Goal: Task Accomplishment & Management: Use online tool/utility

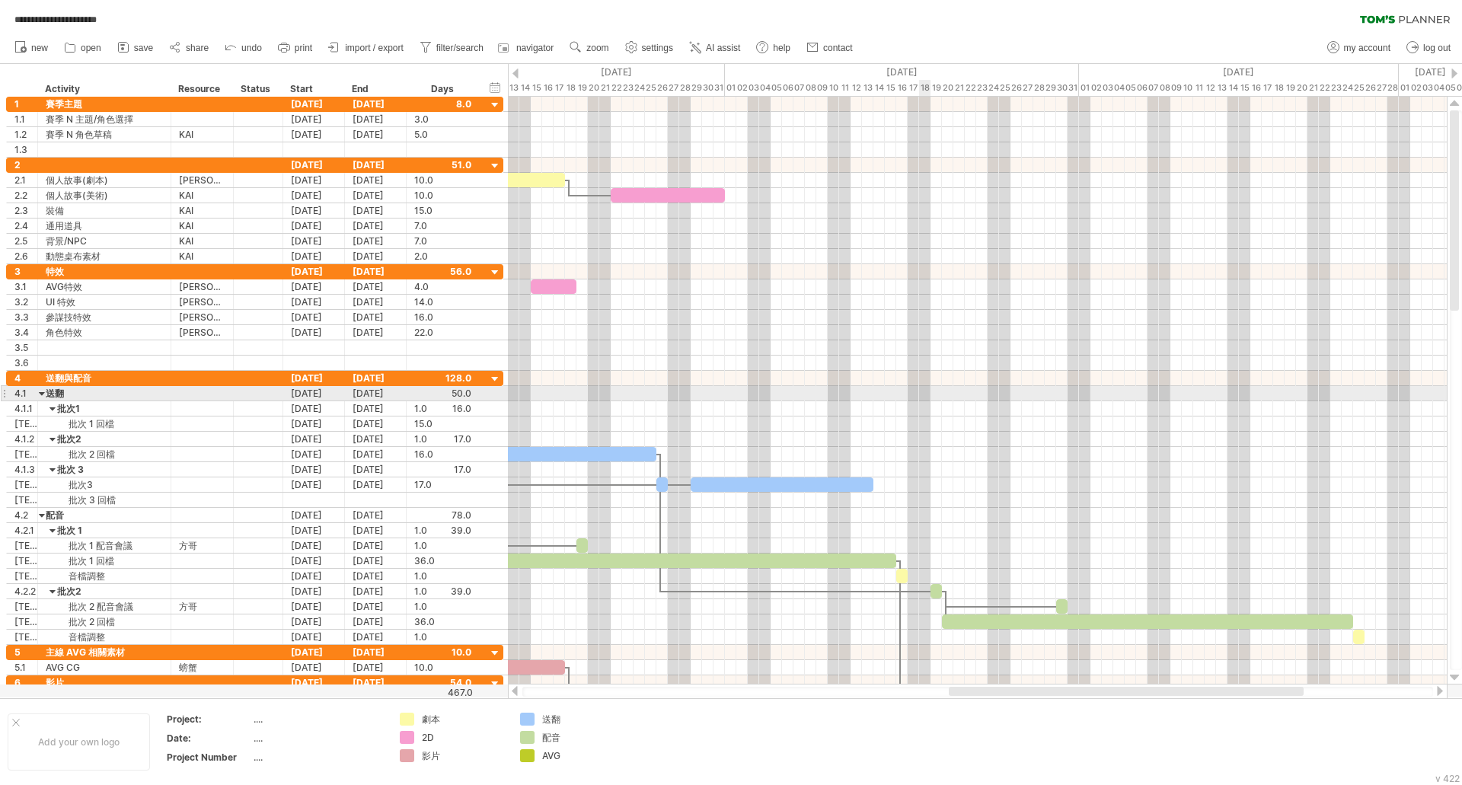
scroll to position [1, 0]
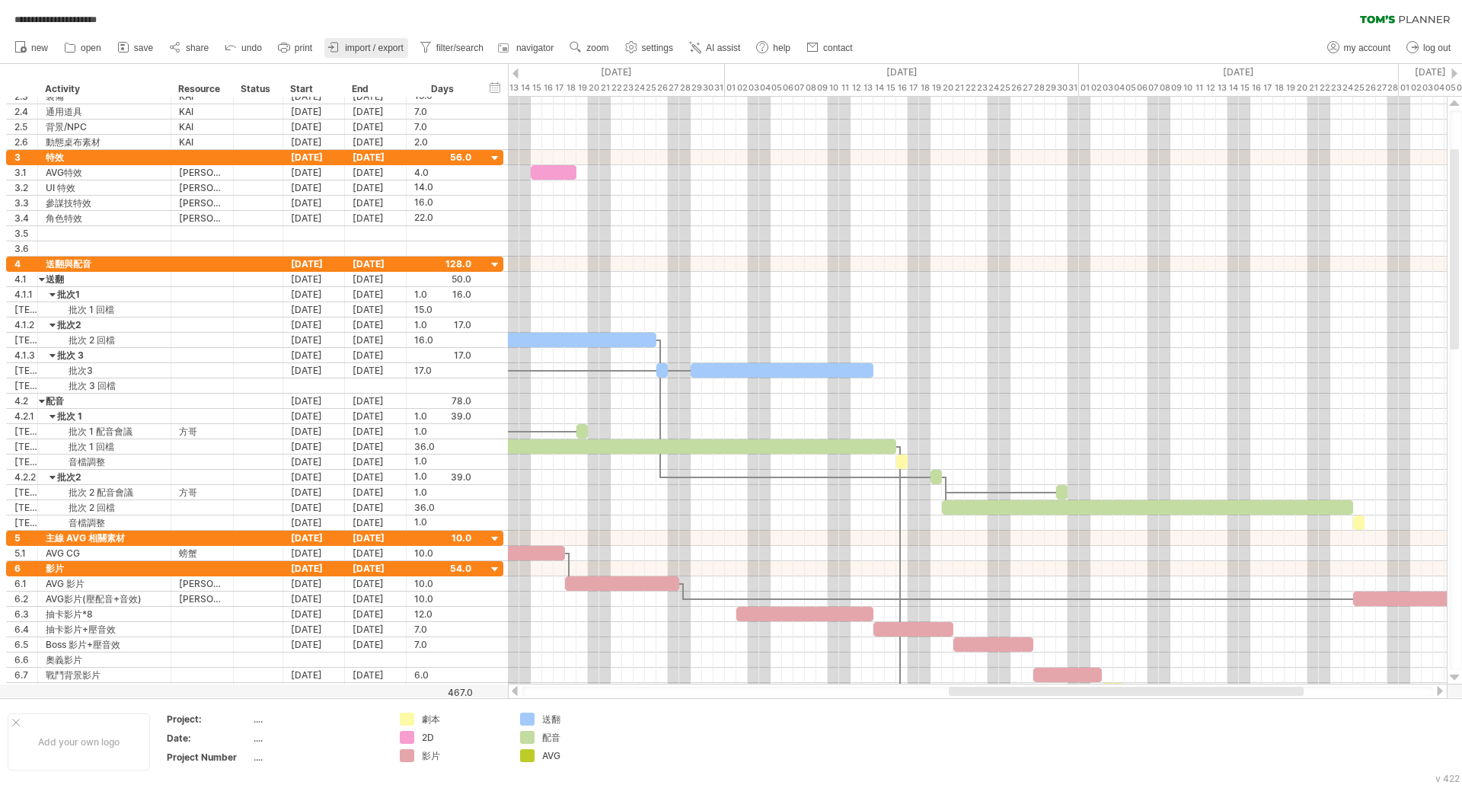
click at [367, 49] on span "import / export" at bounding box center [374, 48] width 59 height 11
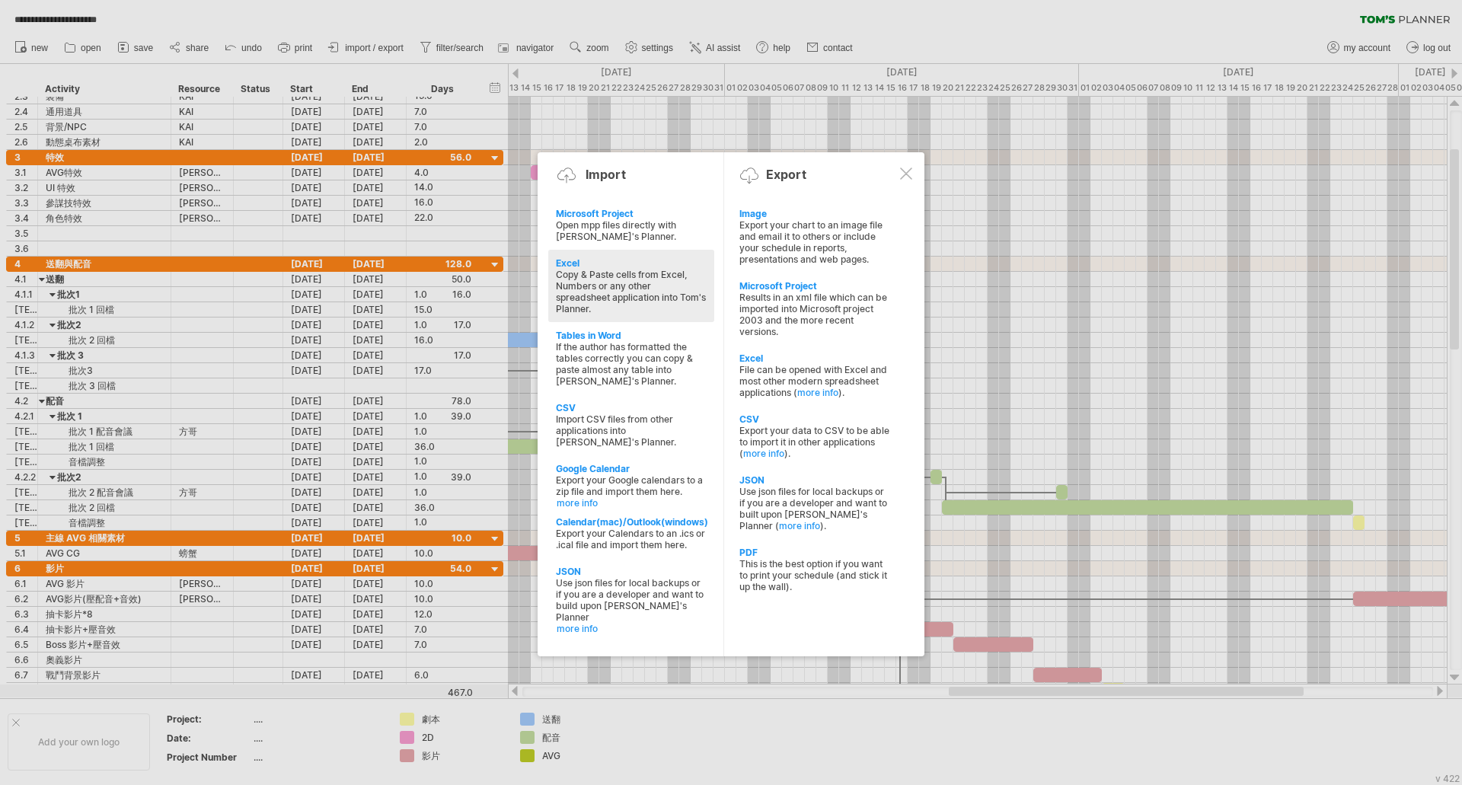
click at [576, 261] on div "Excel" at bounding box center [631, 262] width 151 height 11
type textarea "**********"
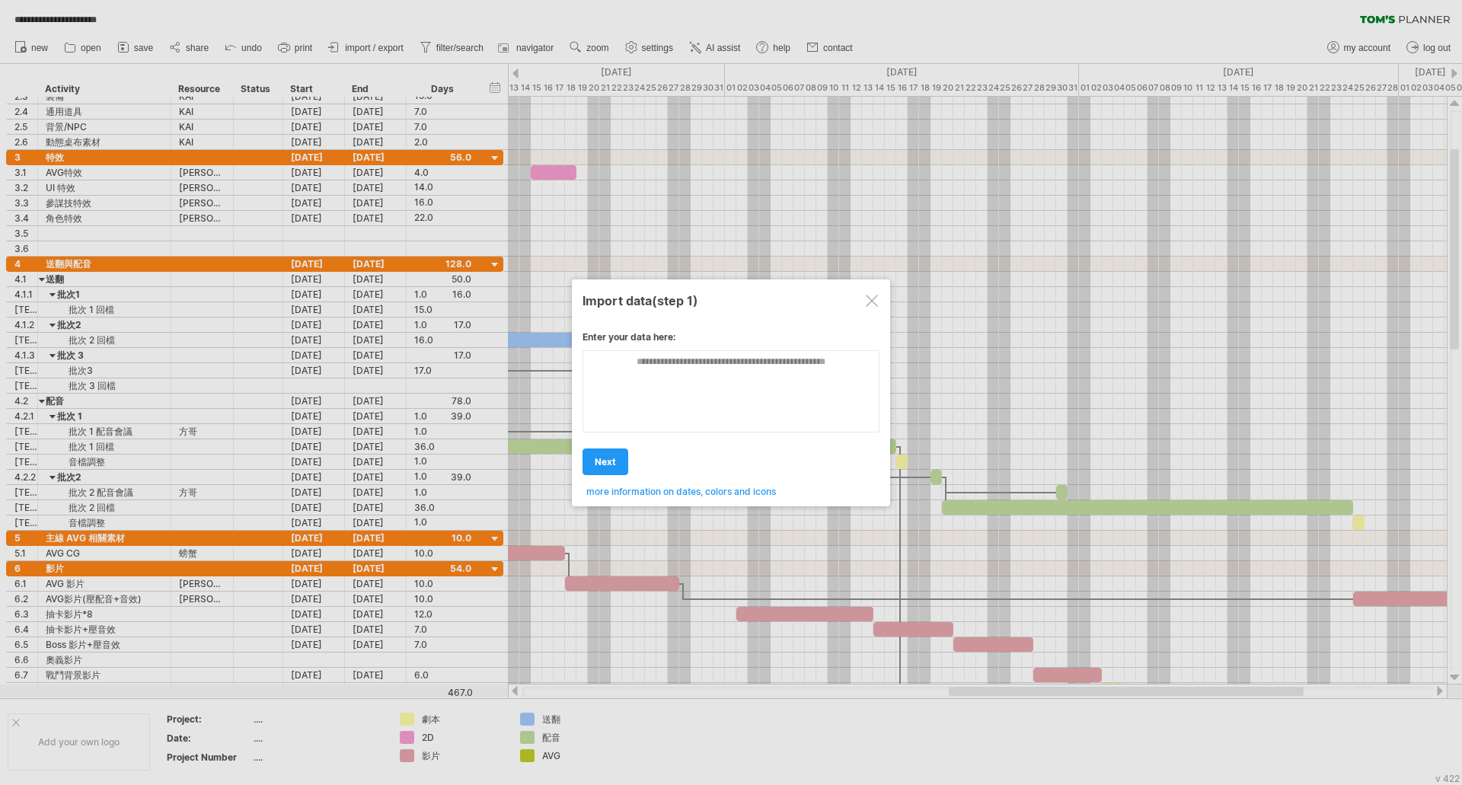
click at [874, 295] on div at bounding box center [872, 301] width 12 height 12
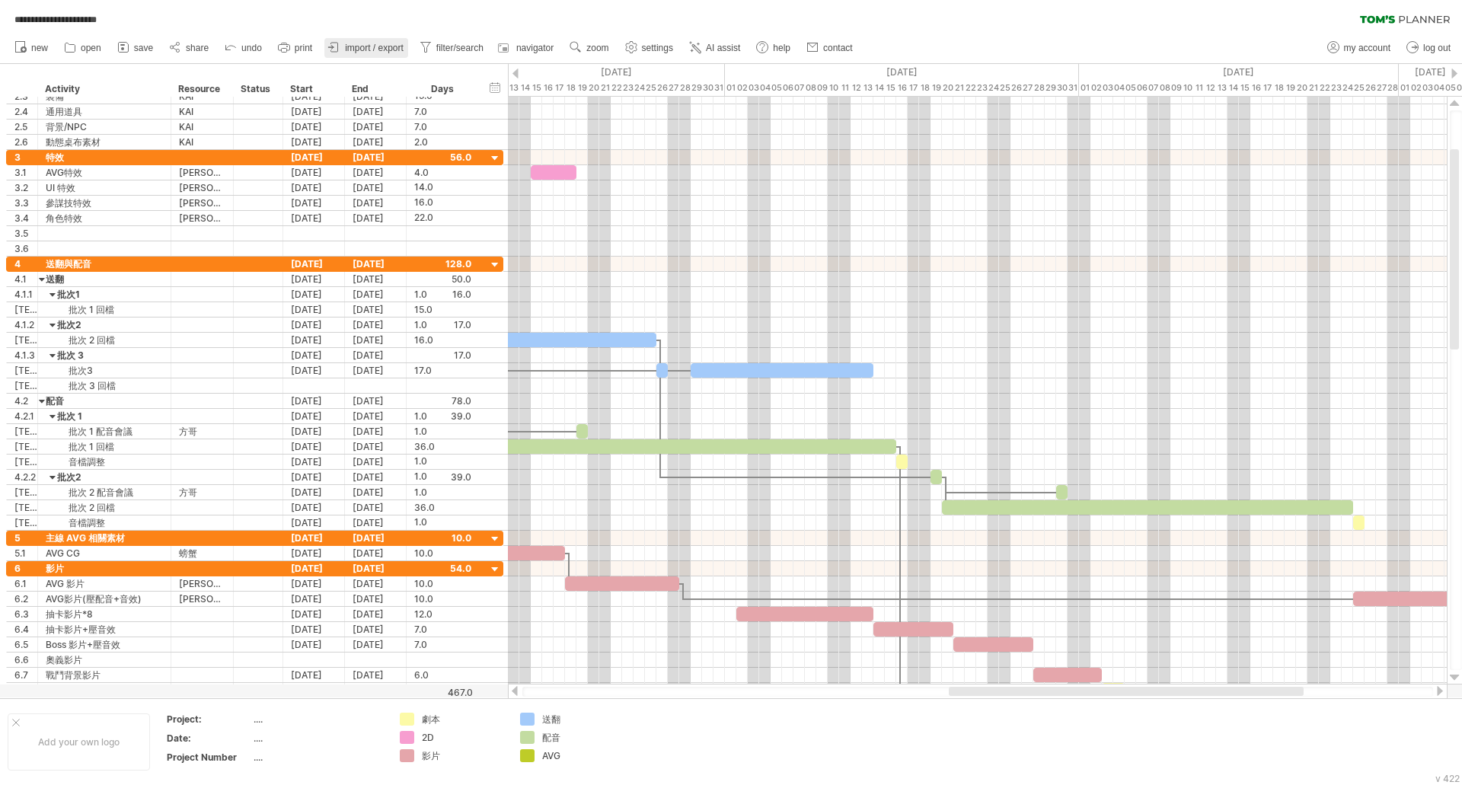
click at [378, 46] on span "import / export" at bounding box center [374, 48] width 59 height 11
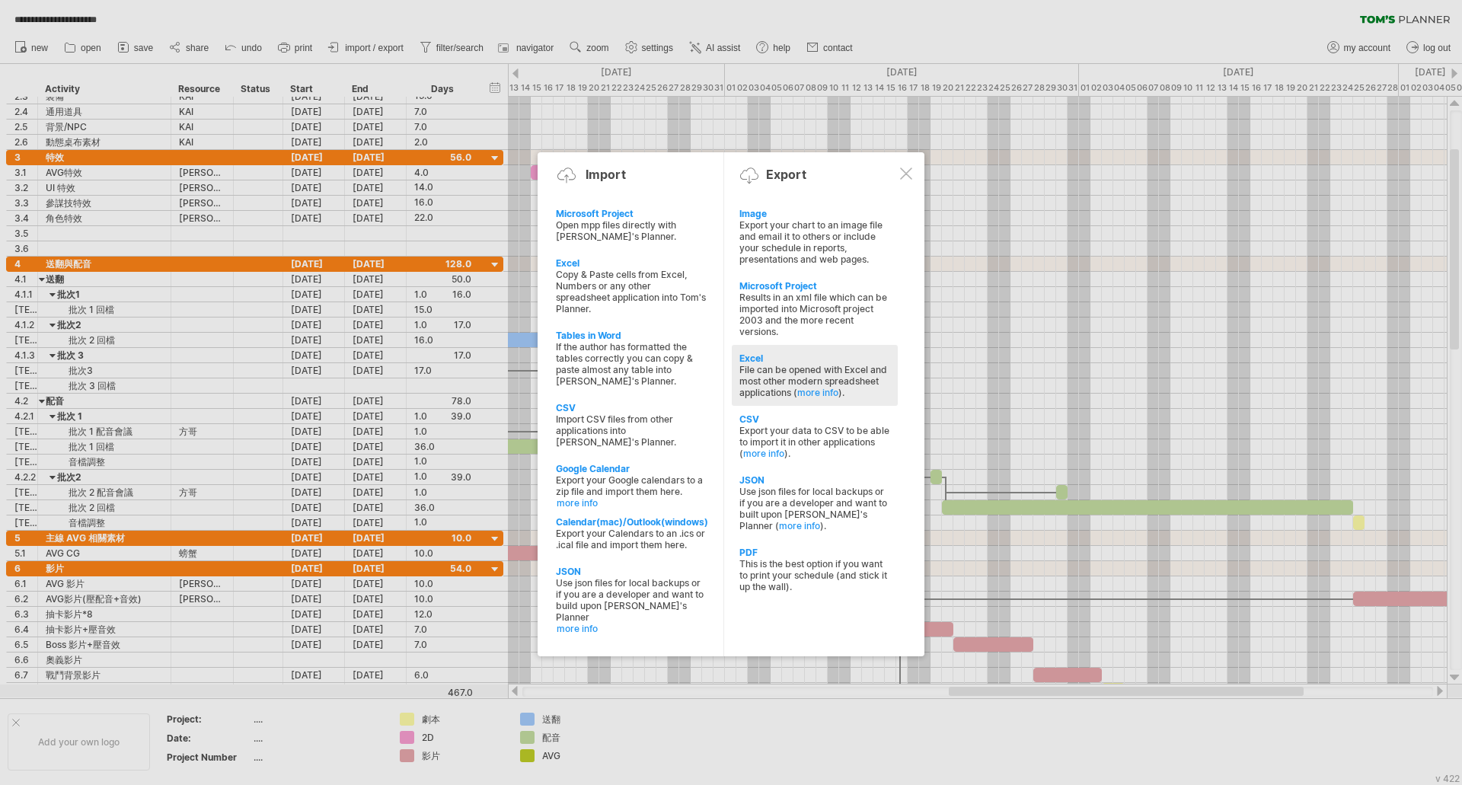
click at [778, 388] on div "File can be opened with Excel and most other modern spreadsheet applications ( …" at bounding box center [814, 381] width 151 height 34
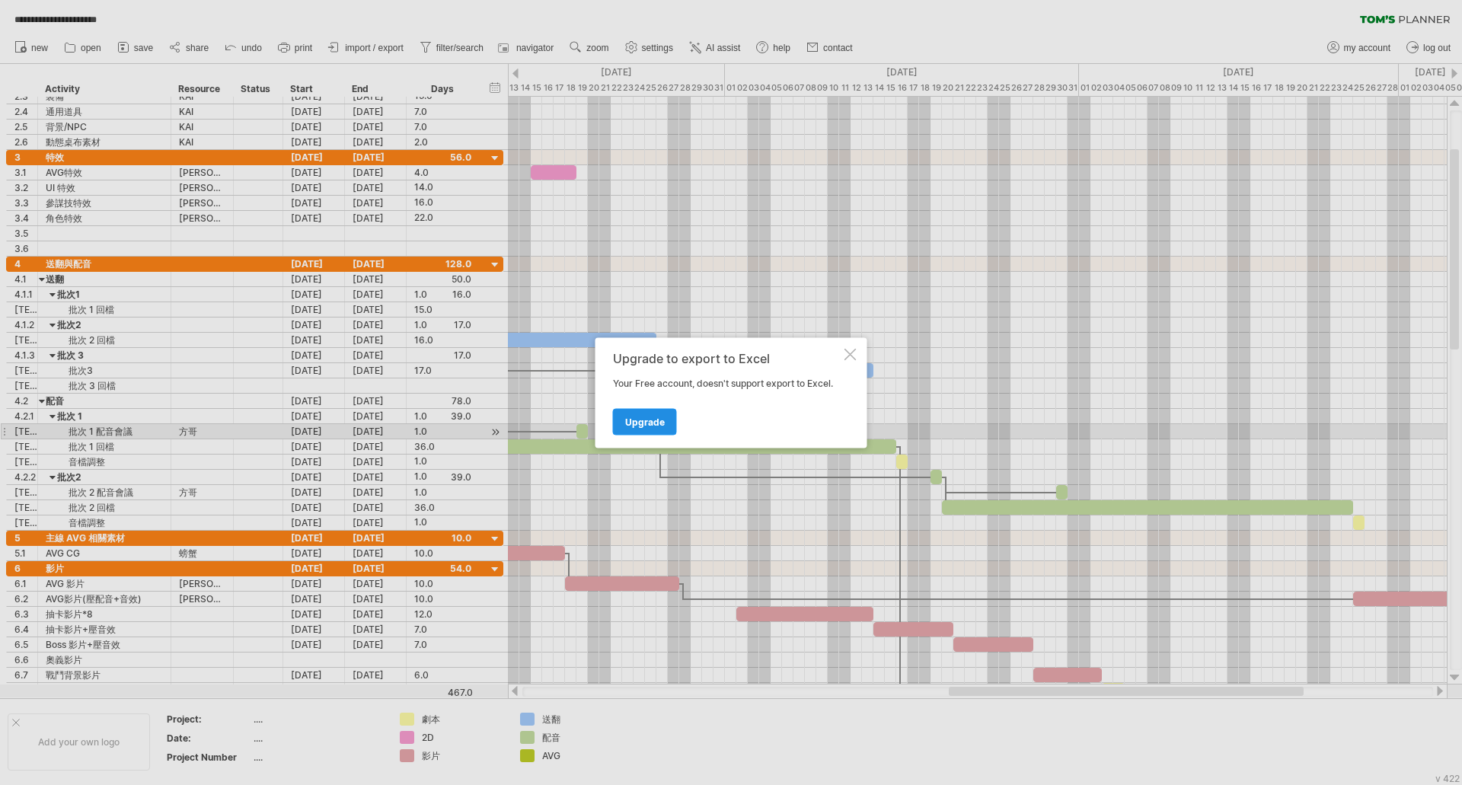
click at [644, 428] on link "Upgrade" at bounding box center [645, 421] width 64 height 27
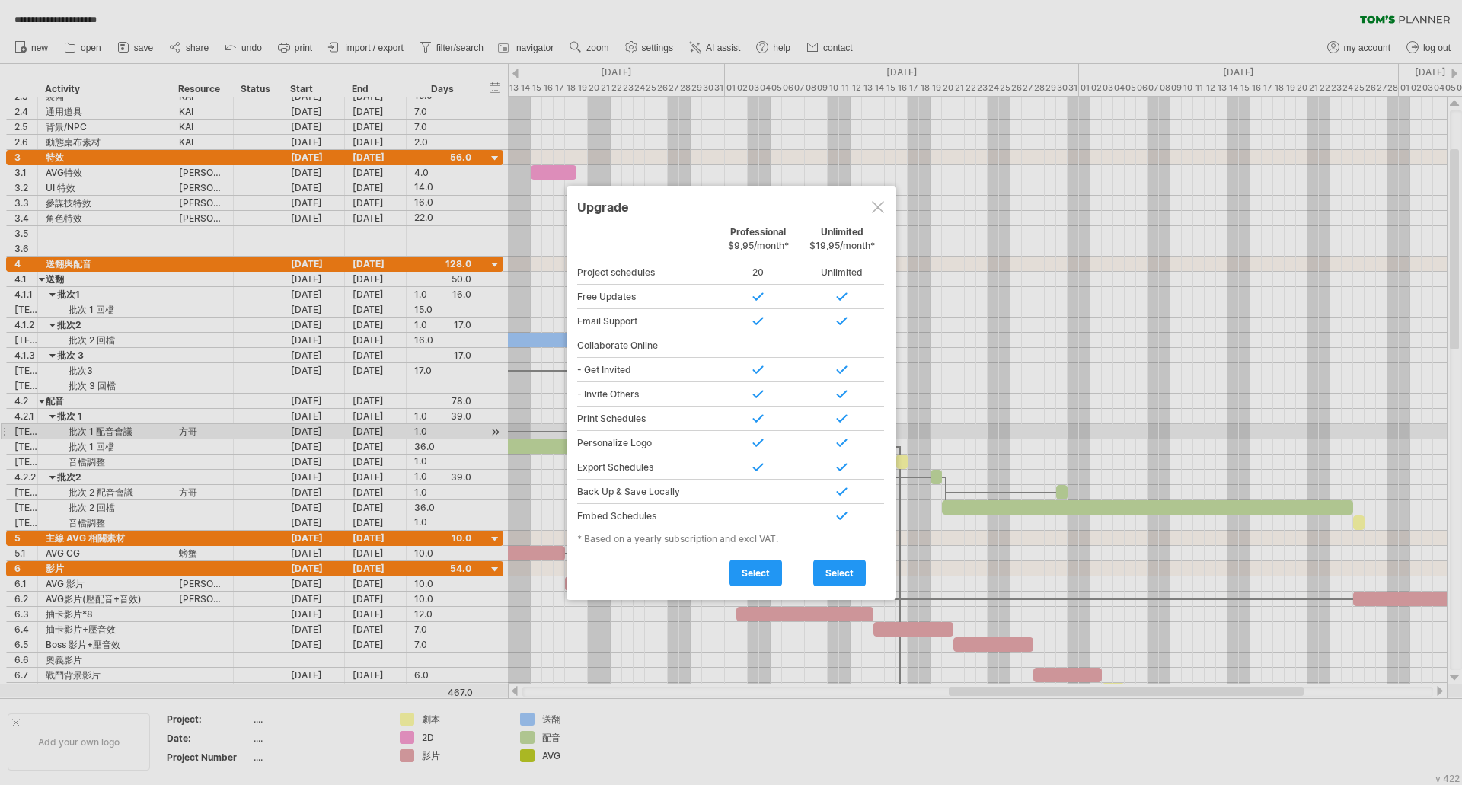
click at [880, 205] on div at bounding box center [878, 207] width 12 height 12
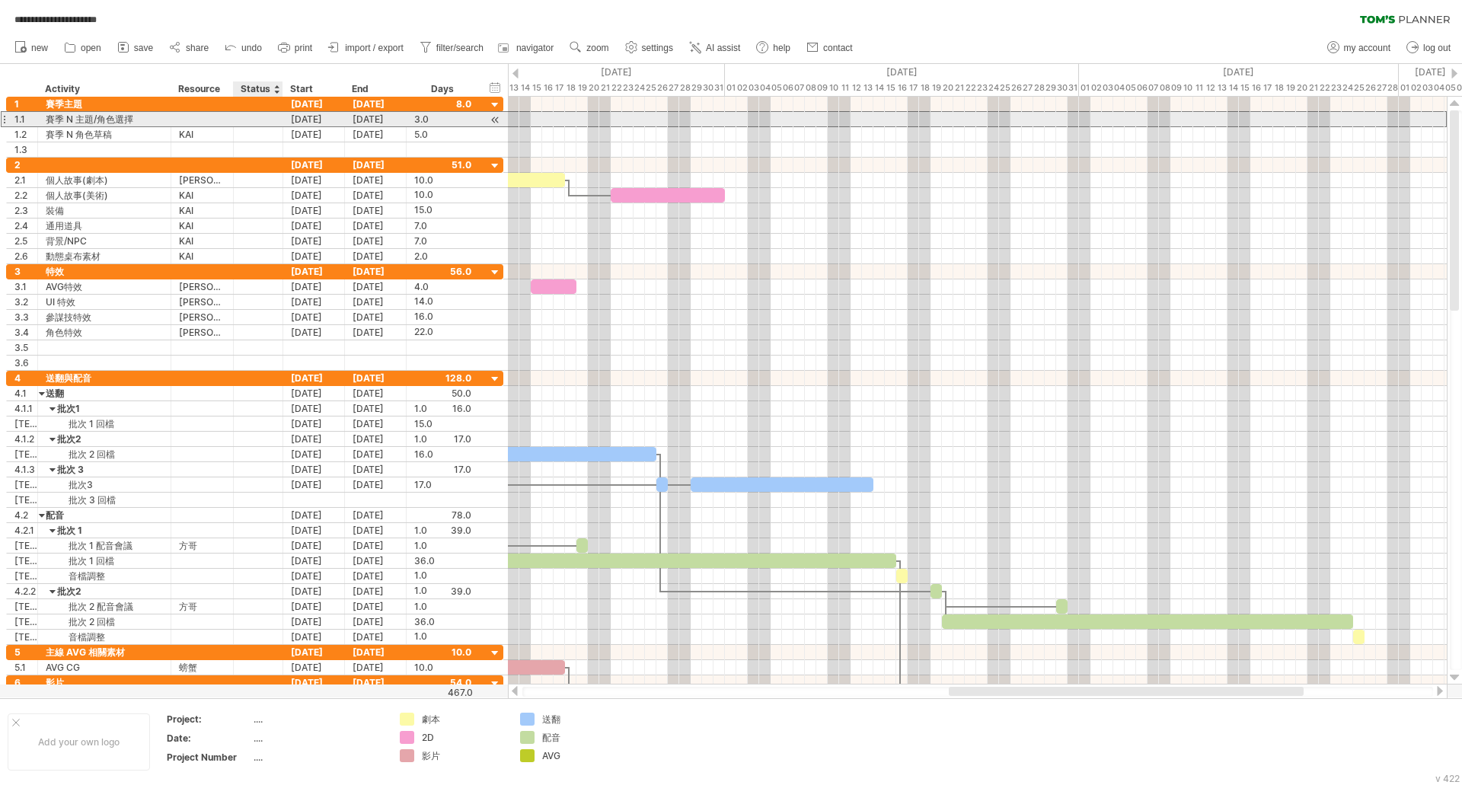
click at [259, 115] on div at bounding box center [258, 119] width 34 height 14
click at [259, 115] on input "text" at bounding box center [258, 119] width 34 height 14
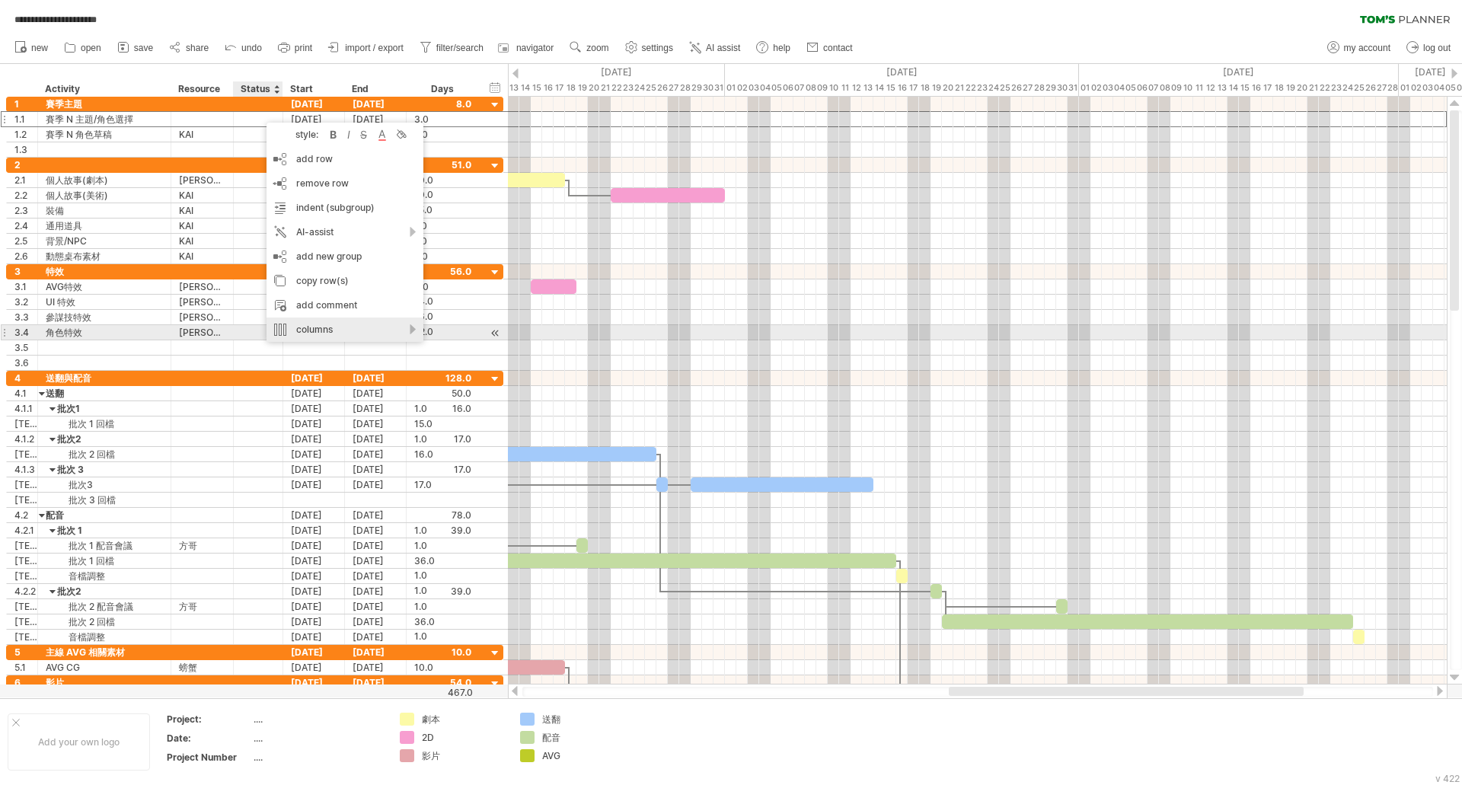
click at [327, 327] on div "columns" at bounding box center [345, 330] width 157 height 24
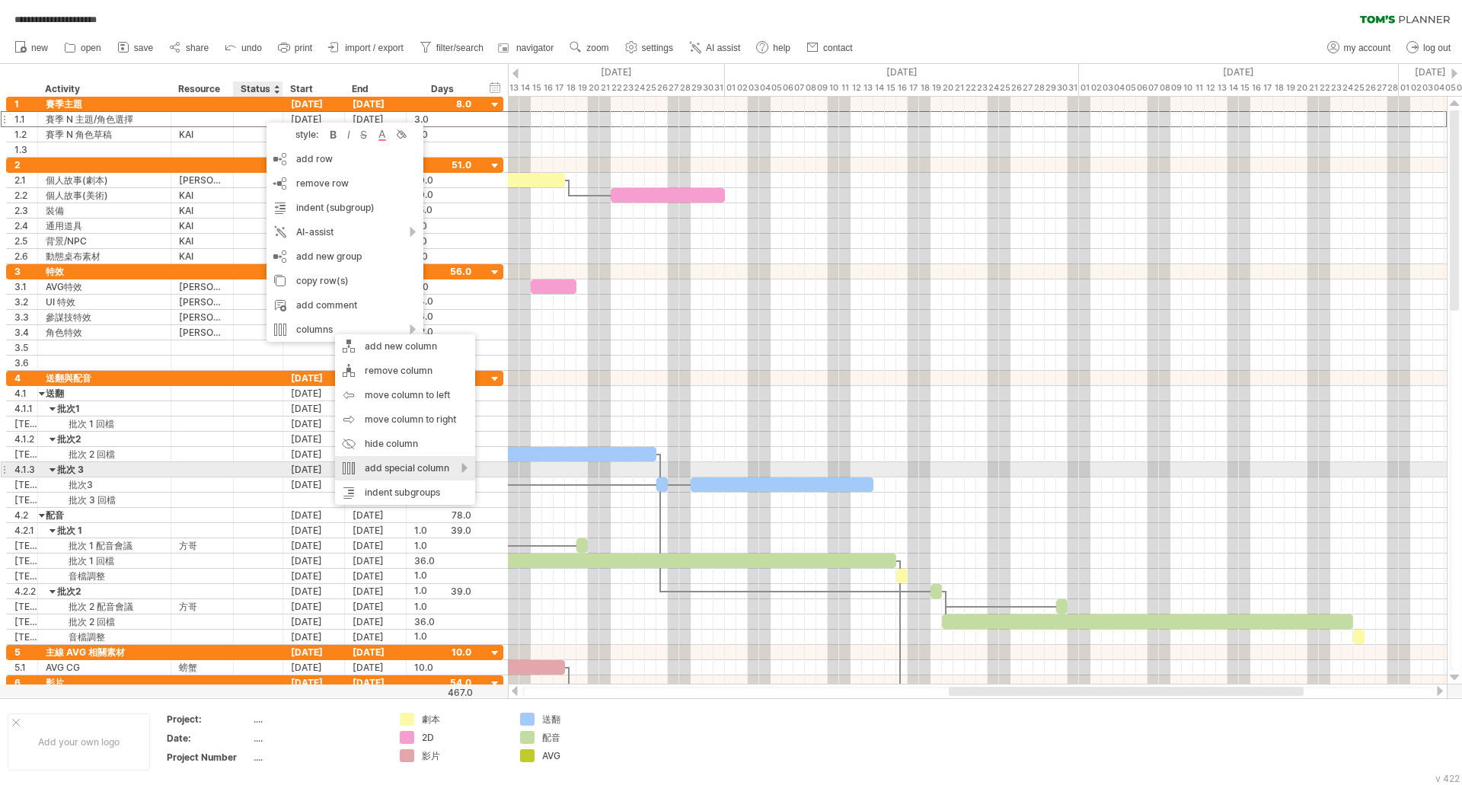
click at [413, 474] on div "add special column" at bounding box center [405, 468] width 140 height 24
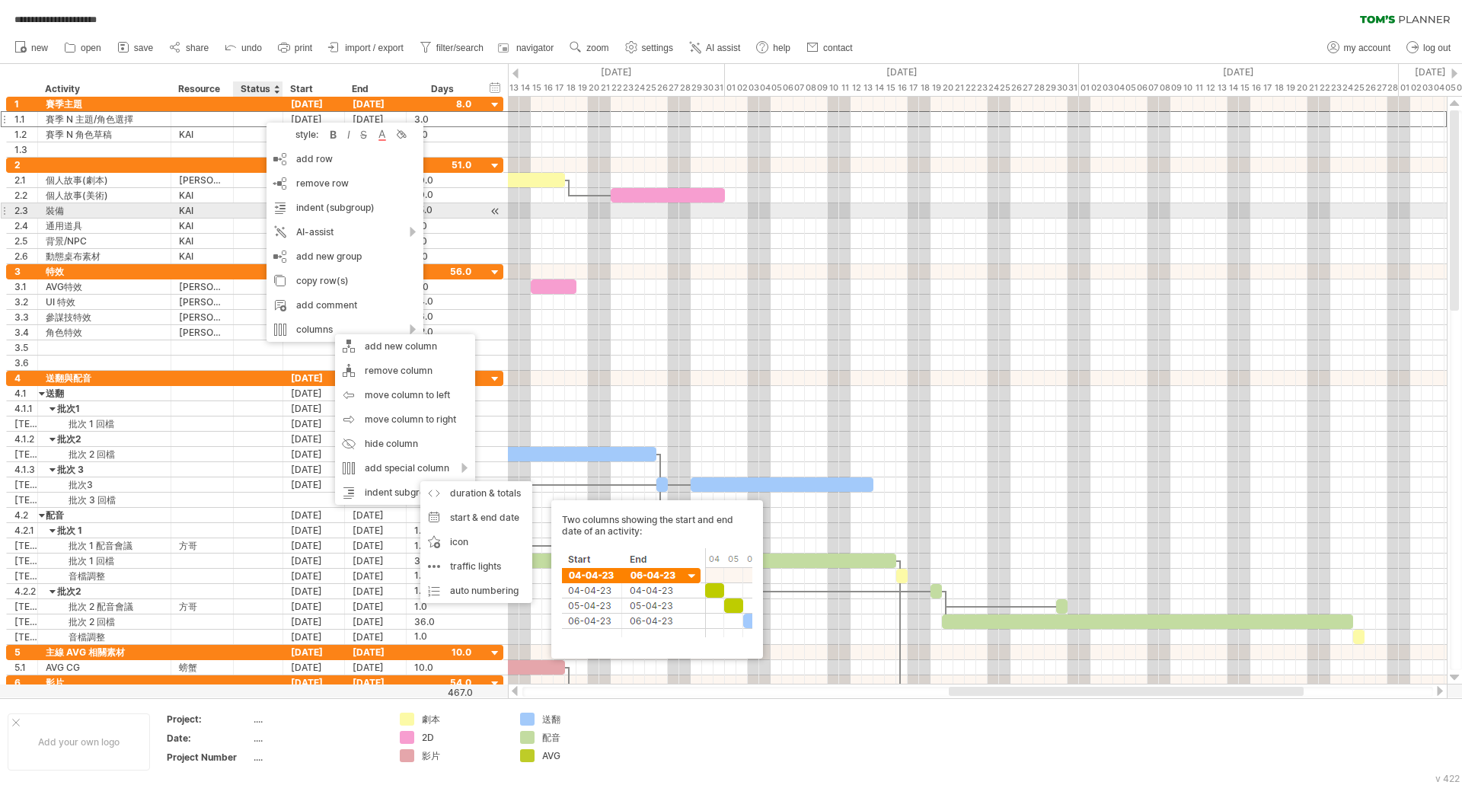
click at [201, 208] on div "KAI" at bounding box center [202, 210] width 46 height 14
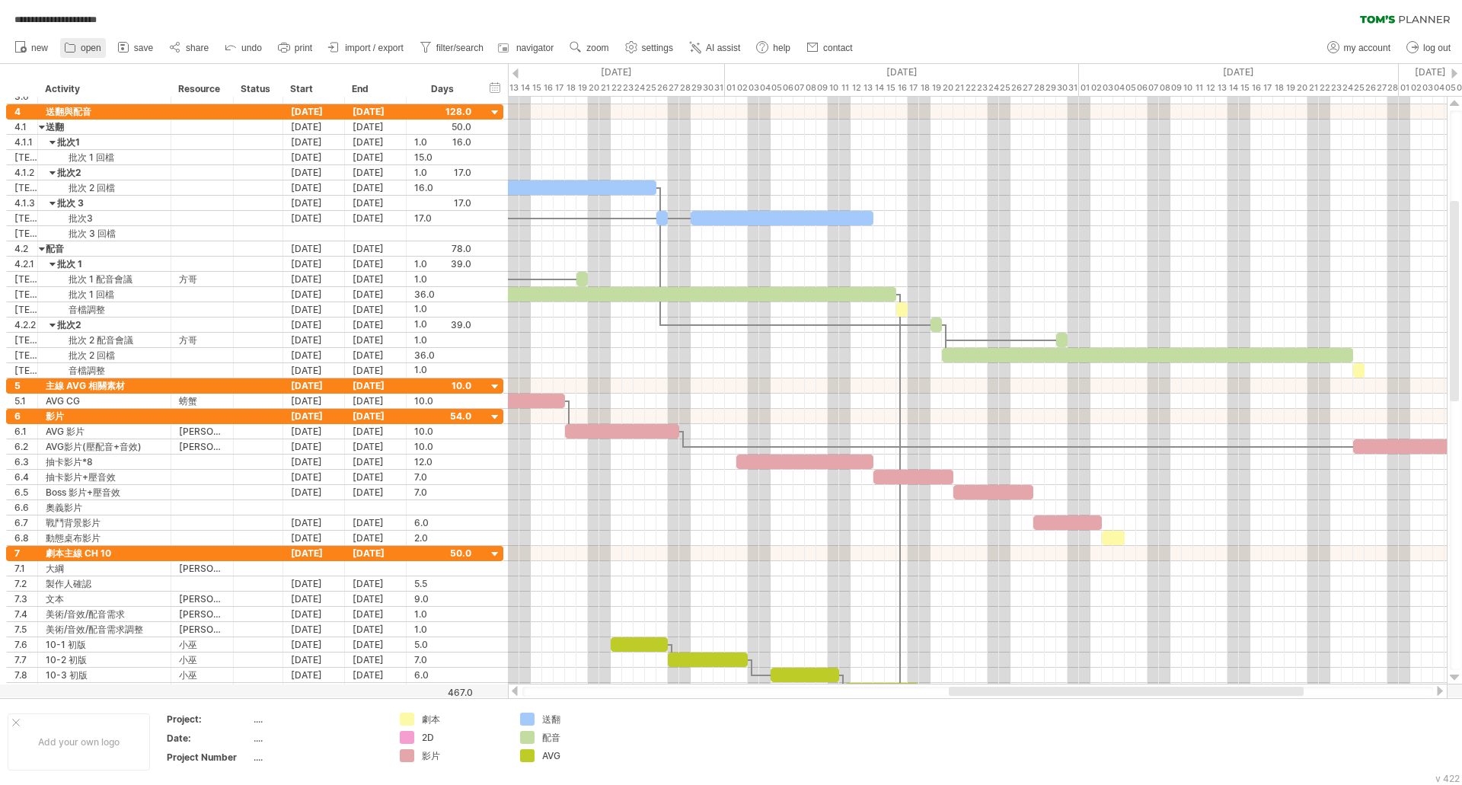
click at [85, 49] on span "open" at bounding box center [91, 48] width 21 height 11
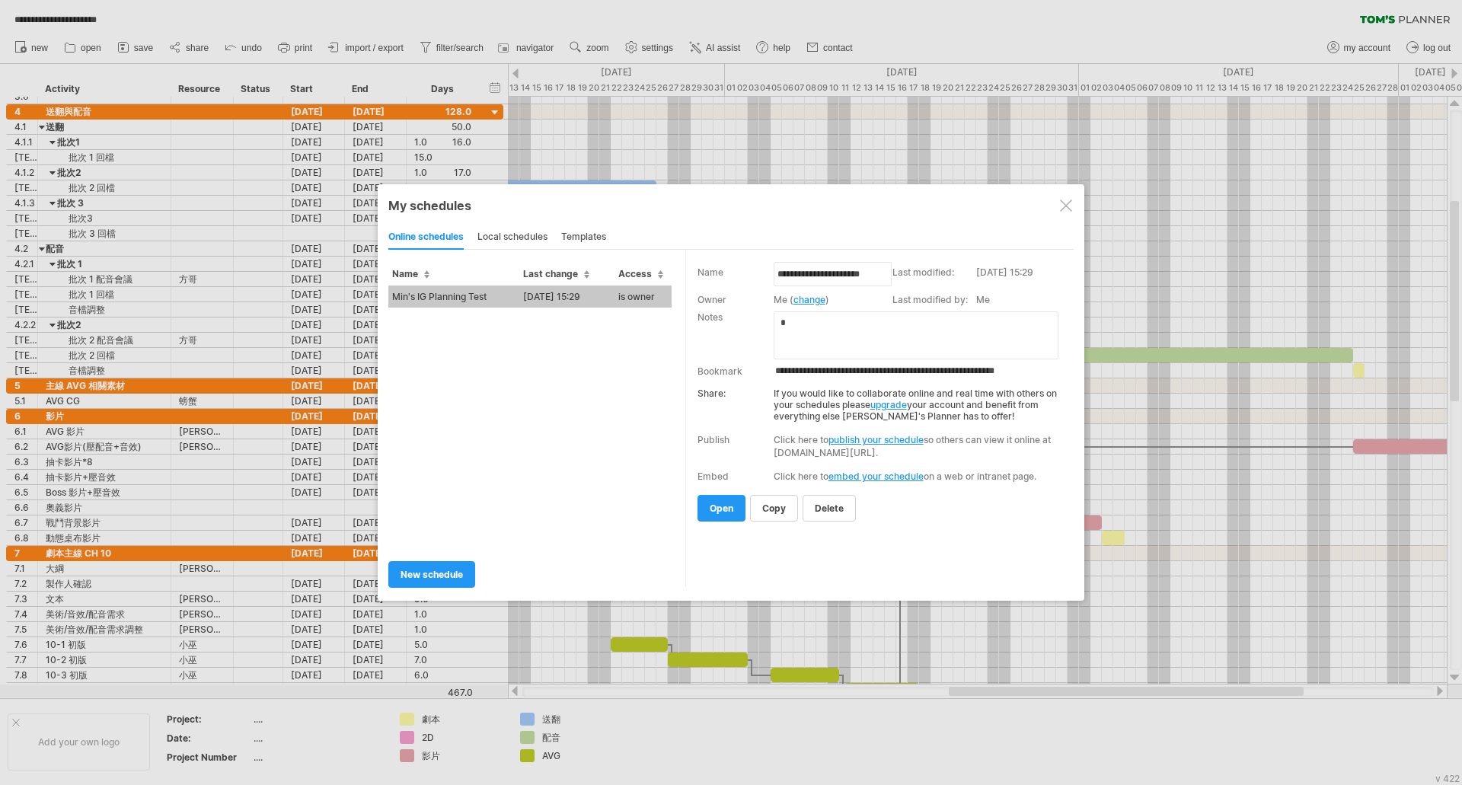
click at [516, 241] on div "local schedules" at bounding box center [512, 237] width 70 height 24
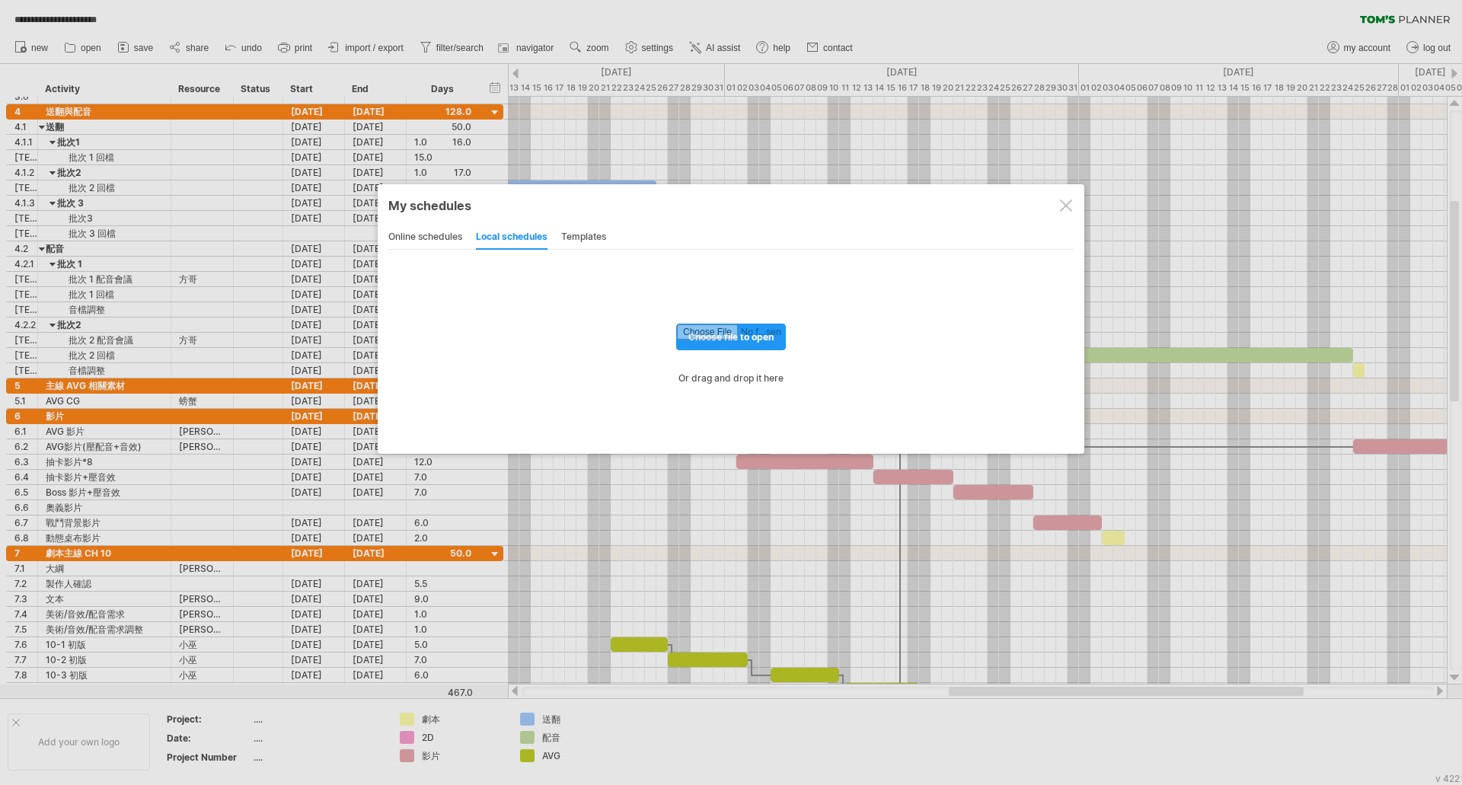
click at [596, 236] on div "templates" at bounding box center [583, 237] width 45 height 24
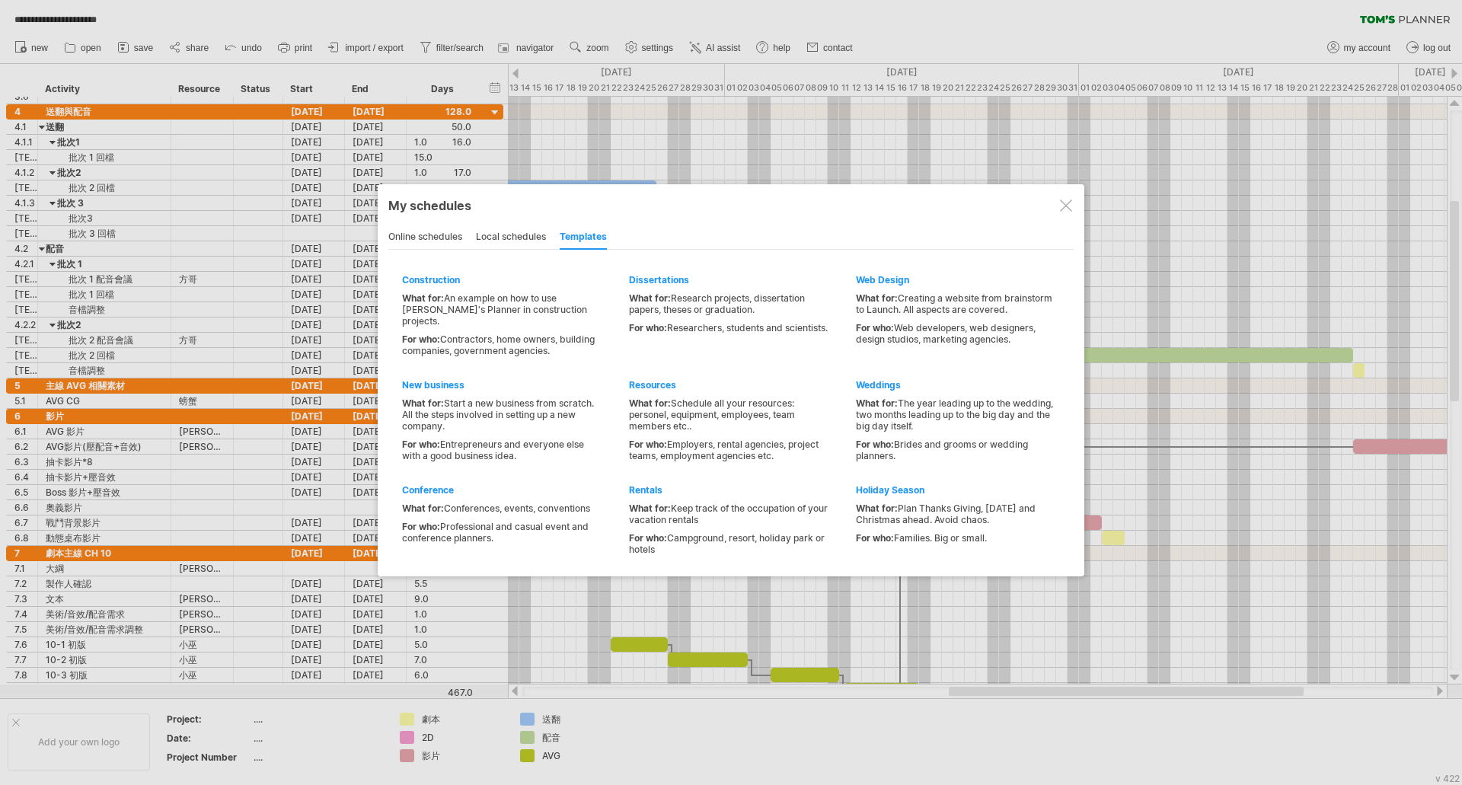
click at [537, 230] on div "local schedules" at bounding box center [511, 237] width 70 height 24
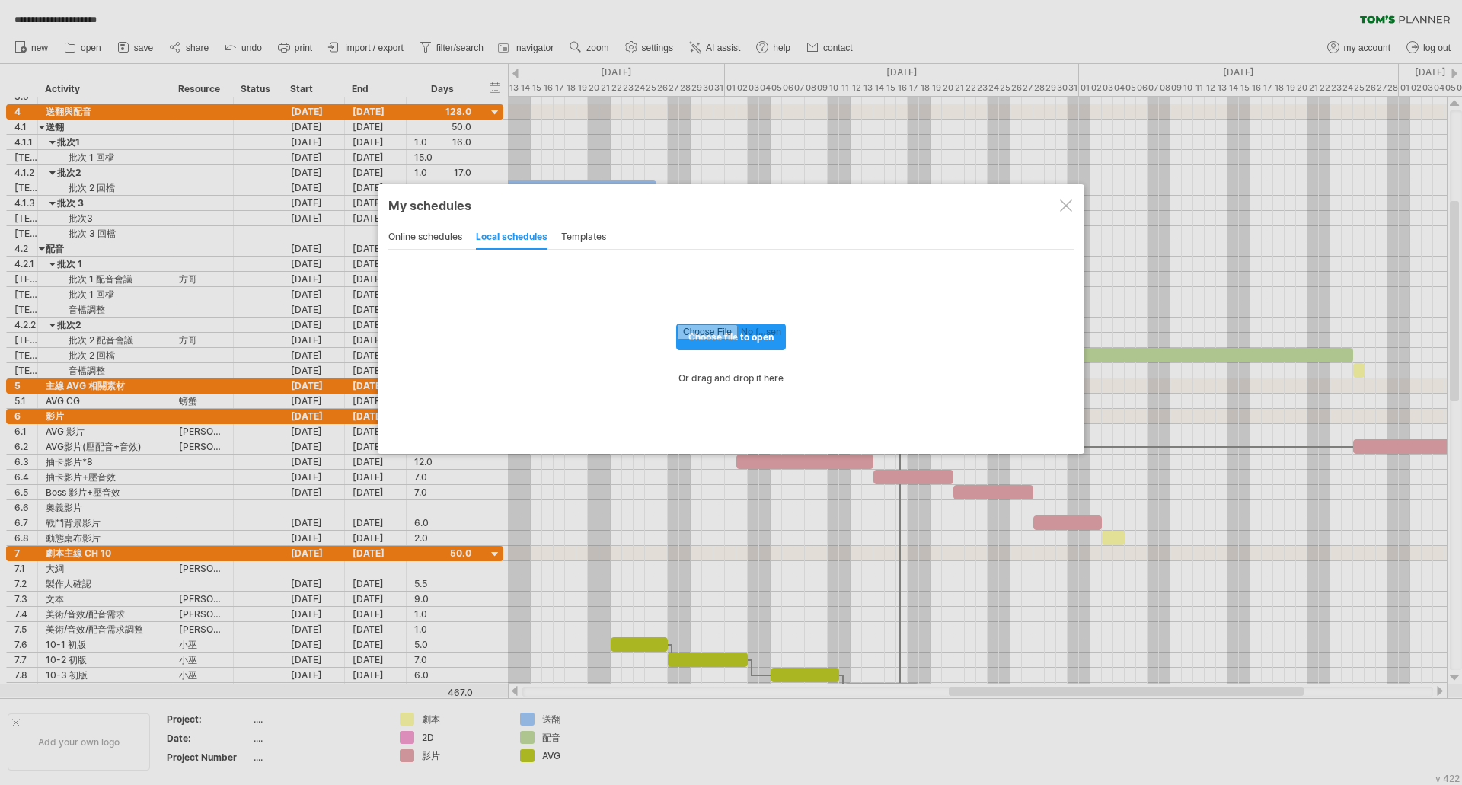
click at [421, 236] on div "online schedules" at bounding box center [425, 237] width 74 height 24
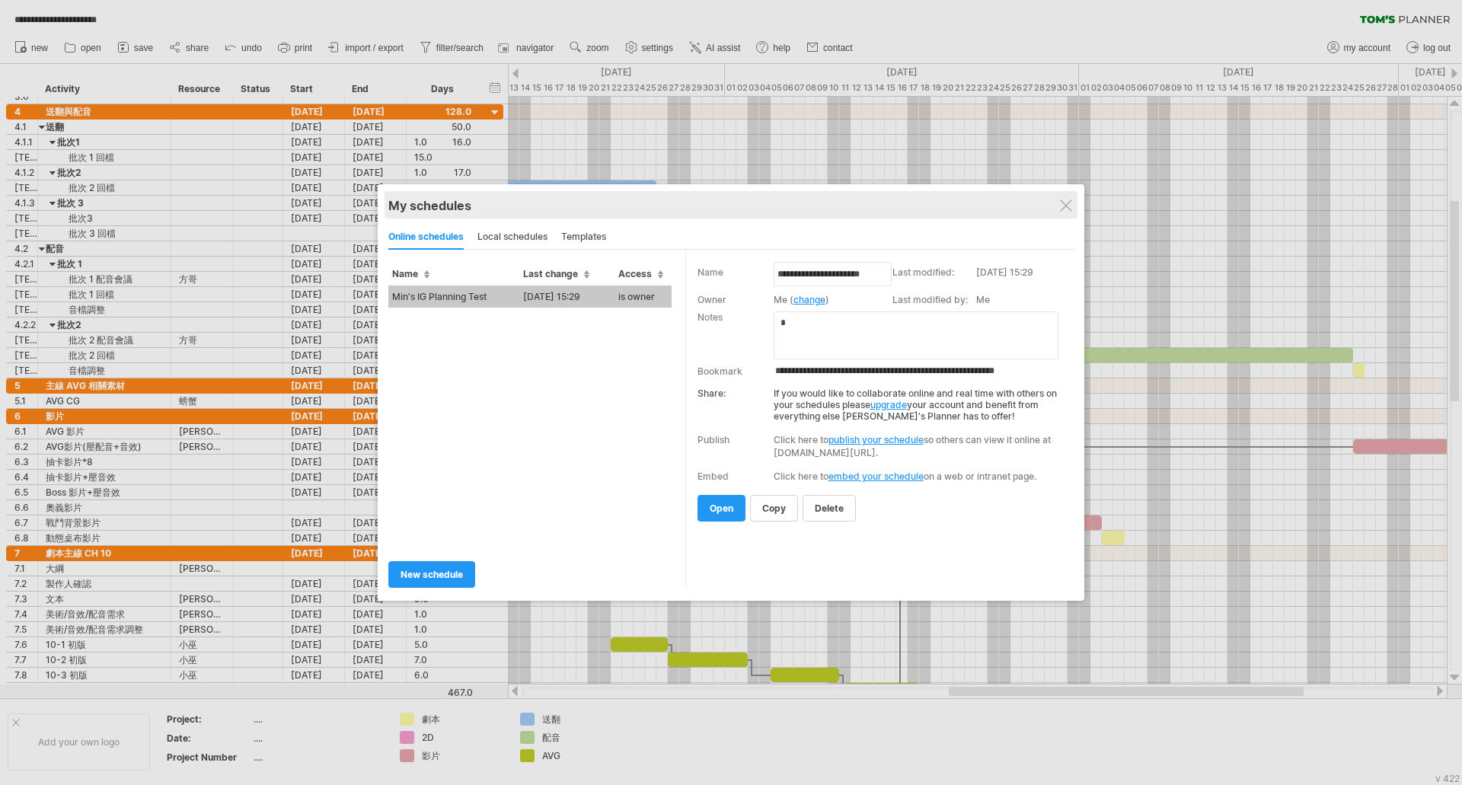
click at [1072, 205] on div "My schedules" at bounding box center [730, 205] width 685 height 15
click at [1072, 200] on div "My schedules" at bounding box center [730, 205] width 685 height 15
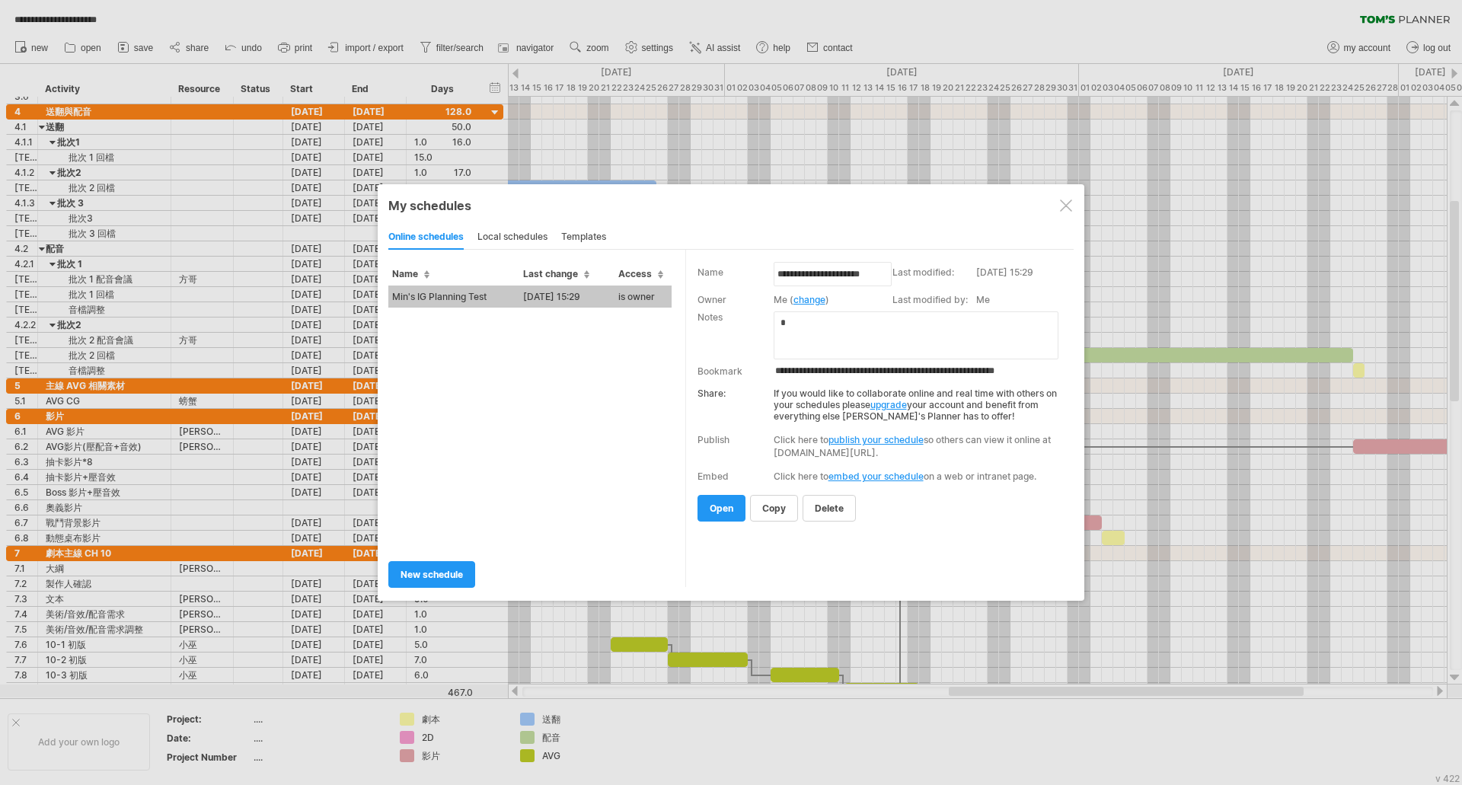
click at [1063, 205] on div at bounding box center [1066, 206] width 12 height 12
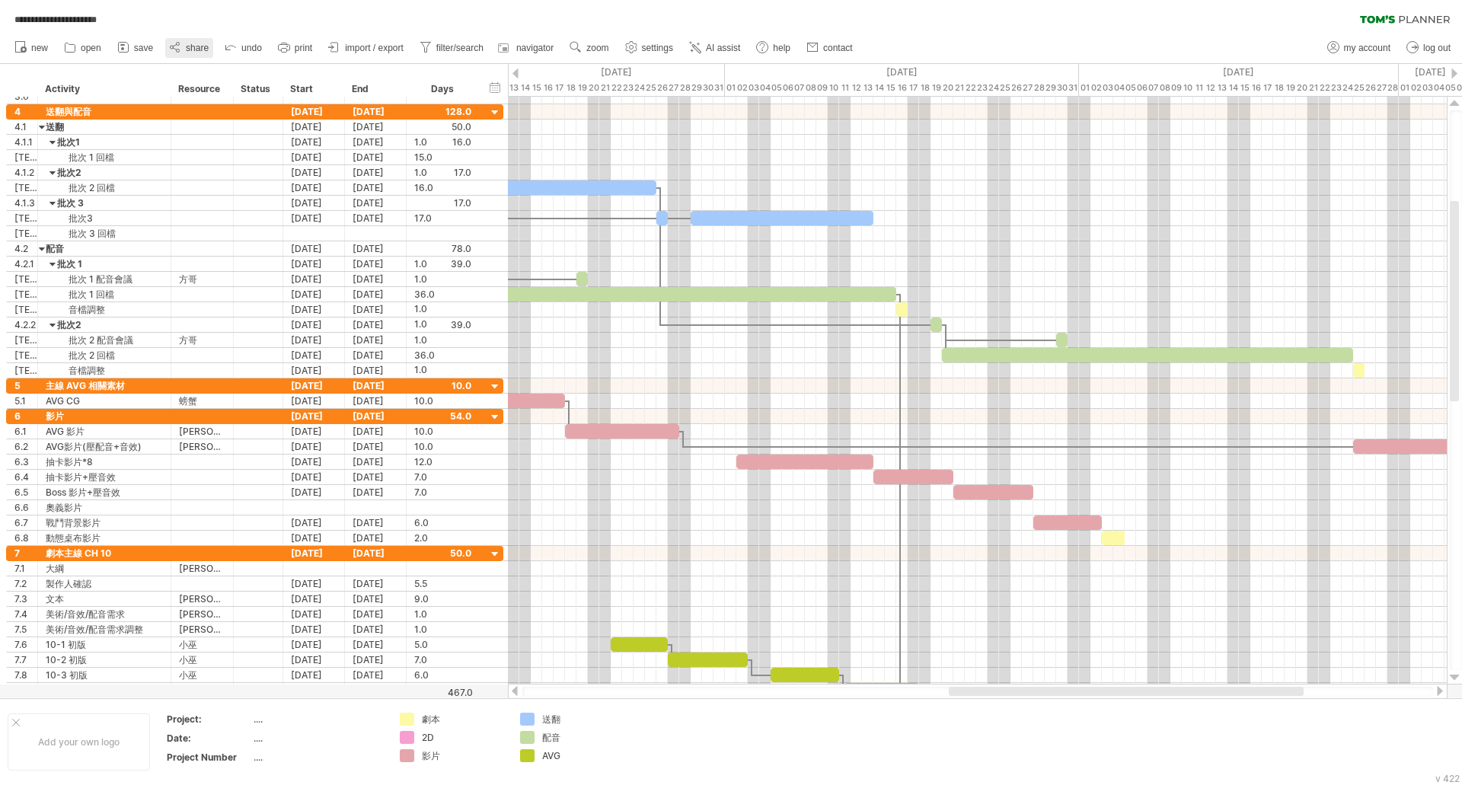
click at [174, 48] on icon at bounding box center [174, 47] width 3 height 5
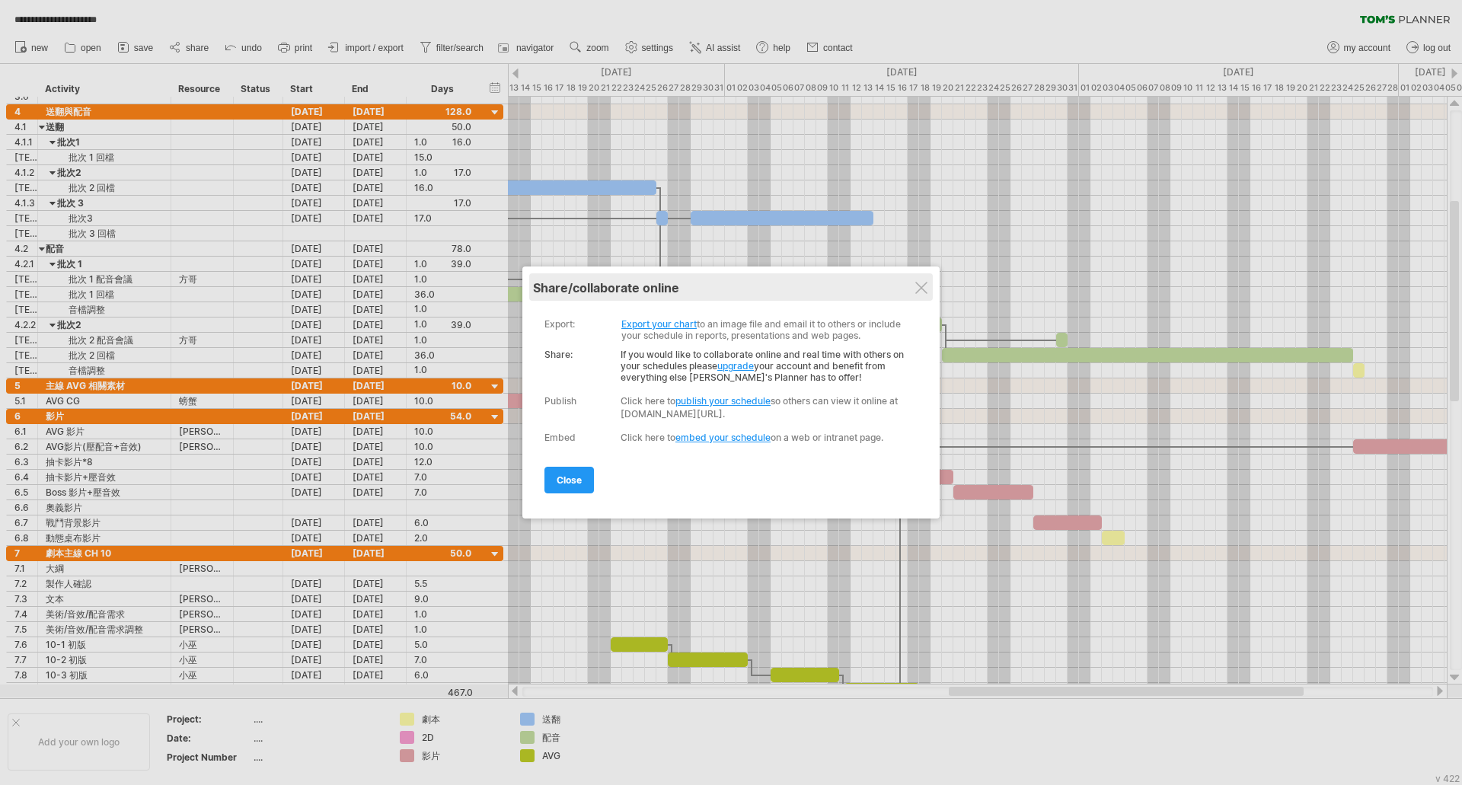
click at [928, 292] on div "share/collaborate online" at bounding box center [731, 287] width 396 height 15
click at [918, 289] on div at bounding box center [921, 288] width 12 height 12
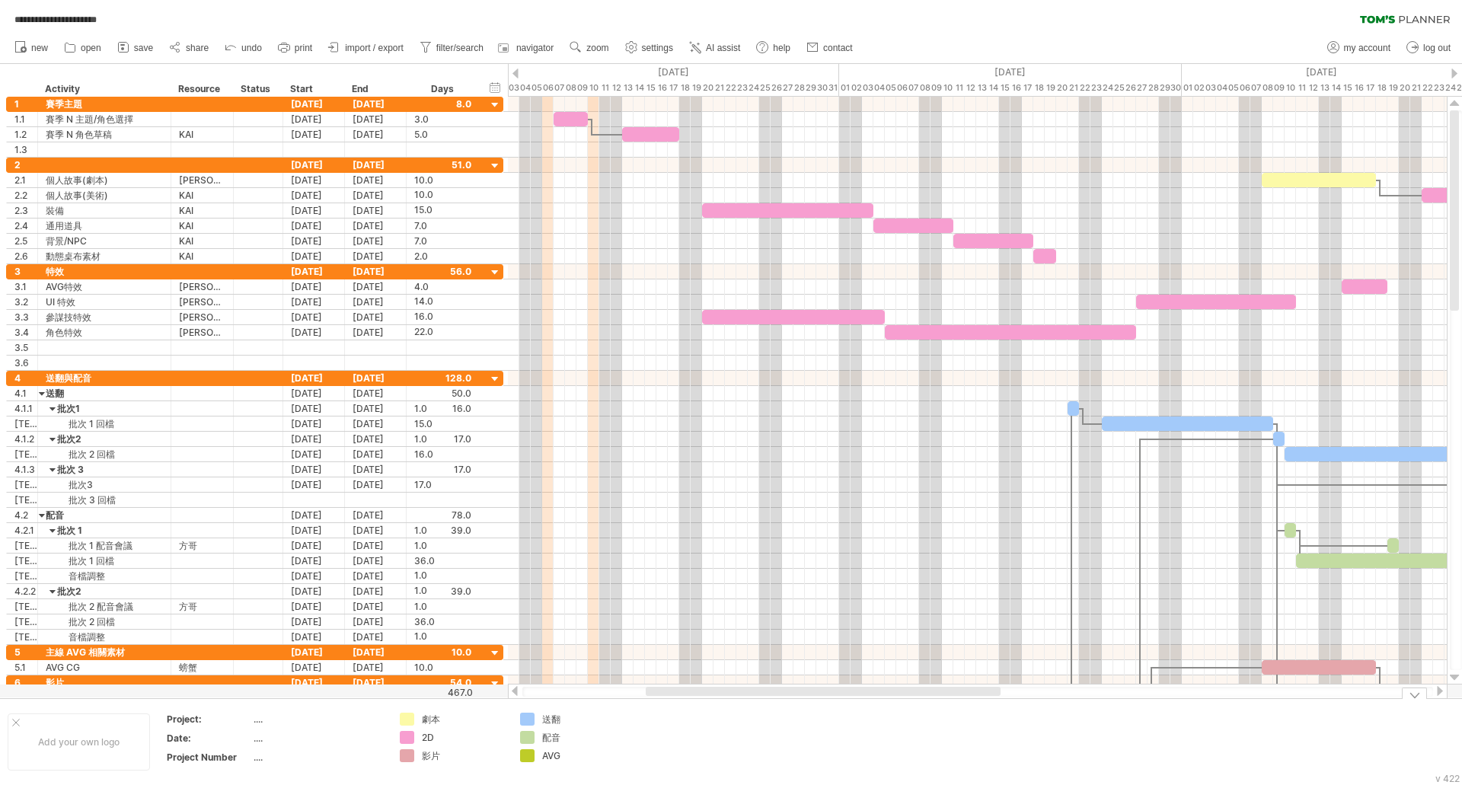
drag, startPoint x: 996, startPoint y: 693, endPoint x: 693, endPoint y: 720, distance: 304.3
click at [693, 720] on div "**********" at bounding box center [731, 392] width 1462 height 785
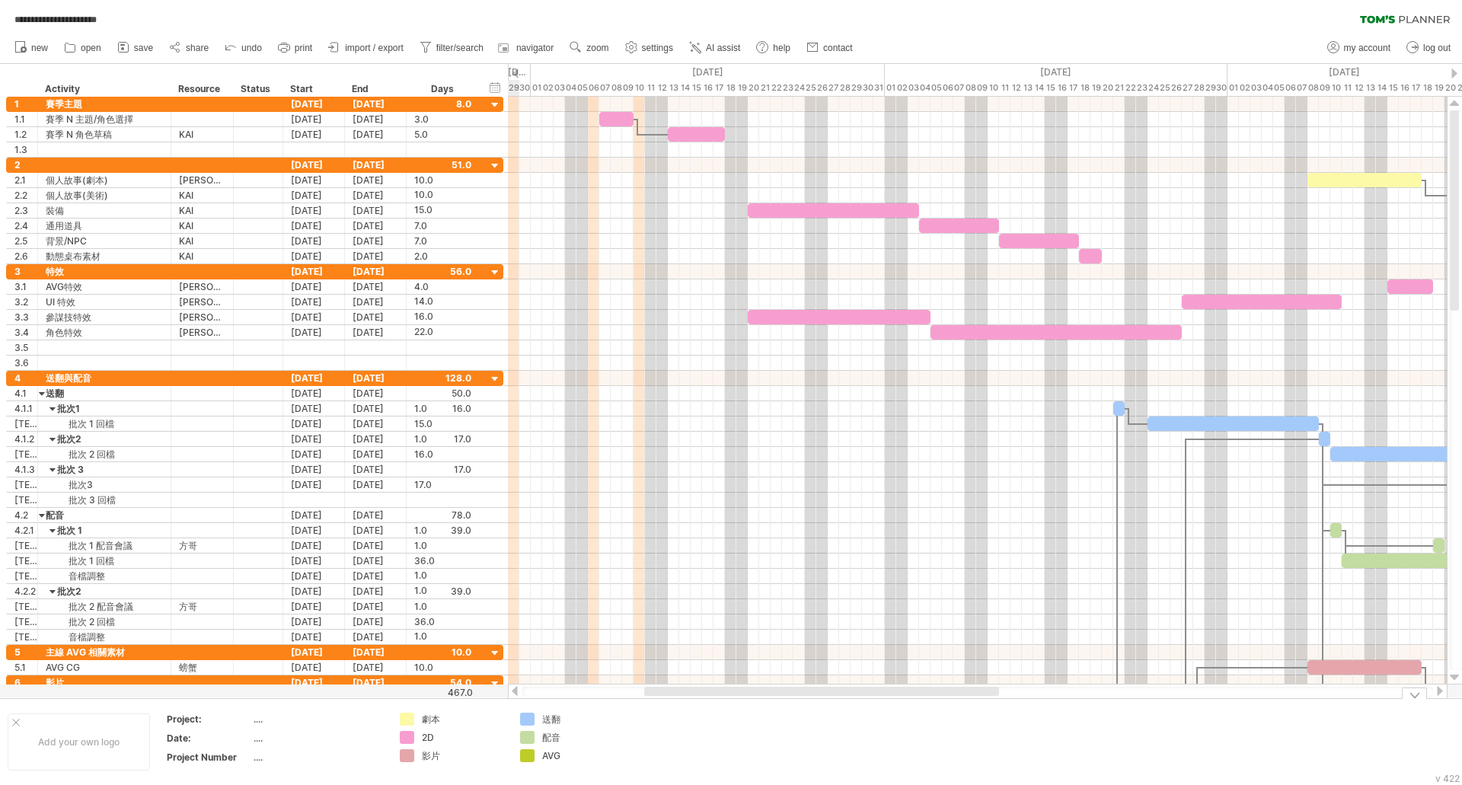
drag, startPoint x: 742, startPoint y: 692, endPoint x: 743, endPoint y: 611, distance: 81.5
click at [727, 714] on div "**********" at bounding box center [731, 392] width 1462 height 785
click at [881, 313] on div at bounding box center [839, 317] width 183 height 14
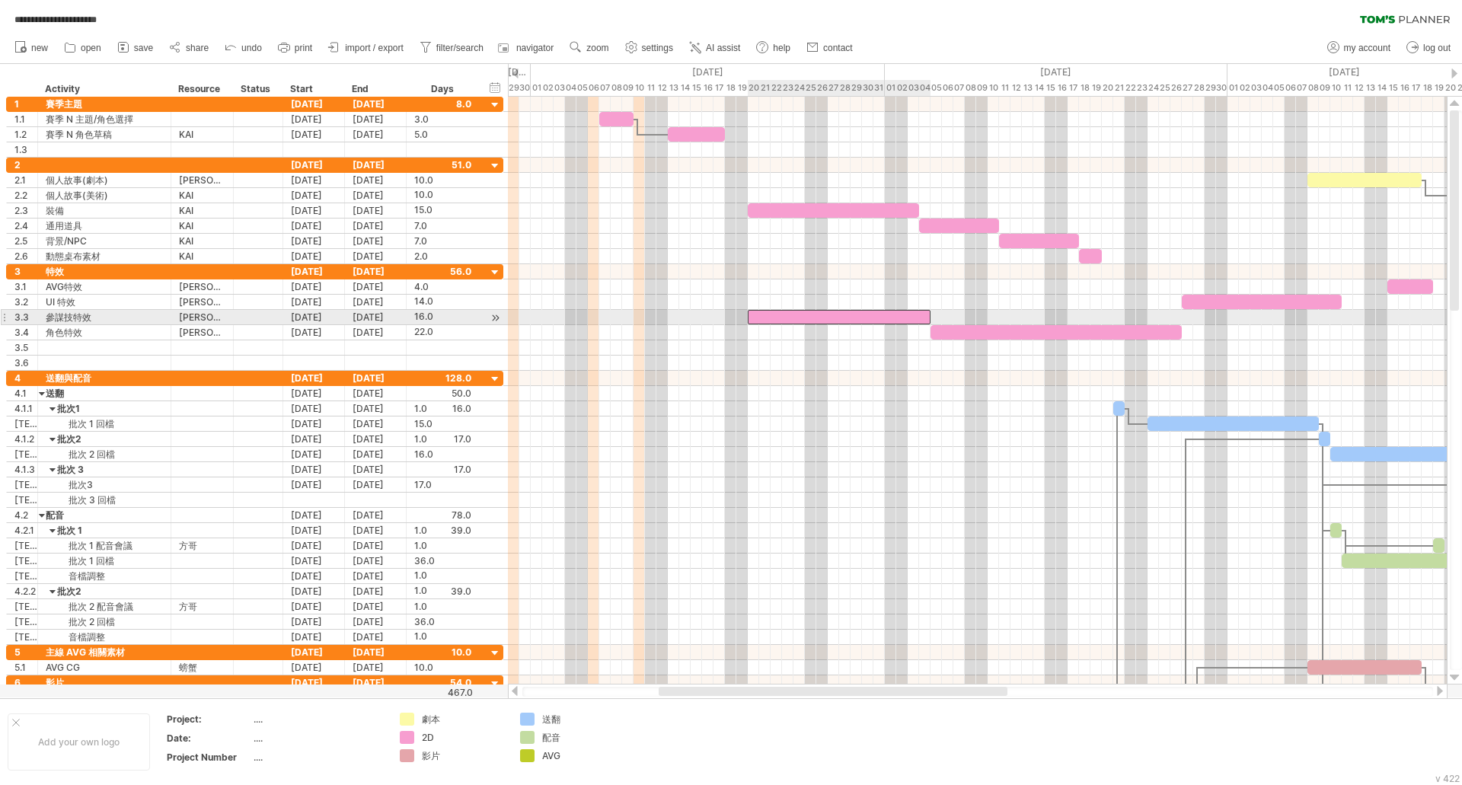
click at [872, 319] on div at bounding box center [839, 317] width 183 height 14
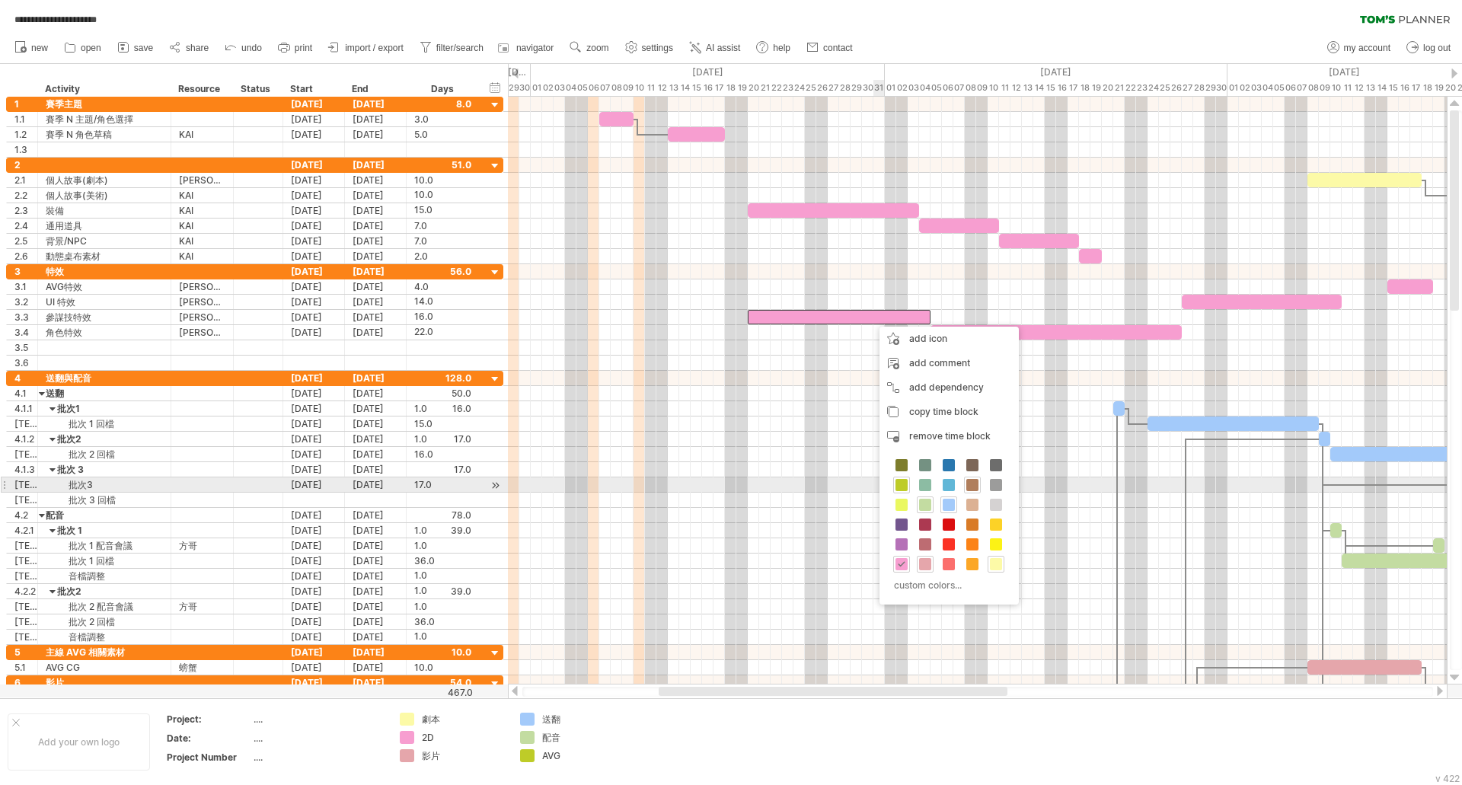
click at [969, 486] on span at bounding box center [972, 485] width 12 height 12
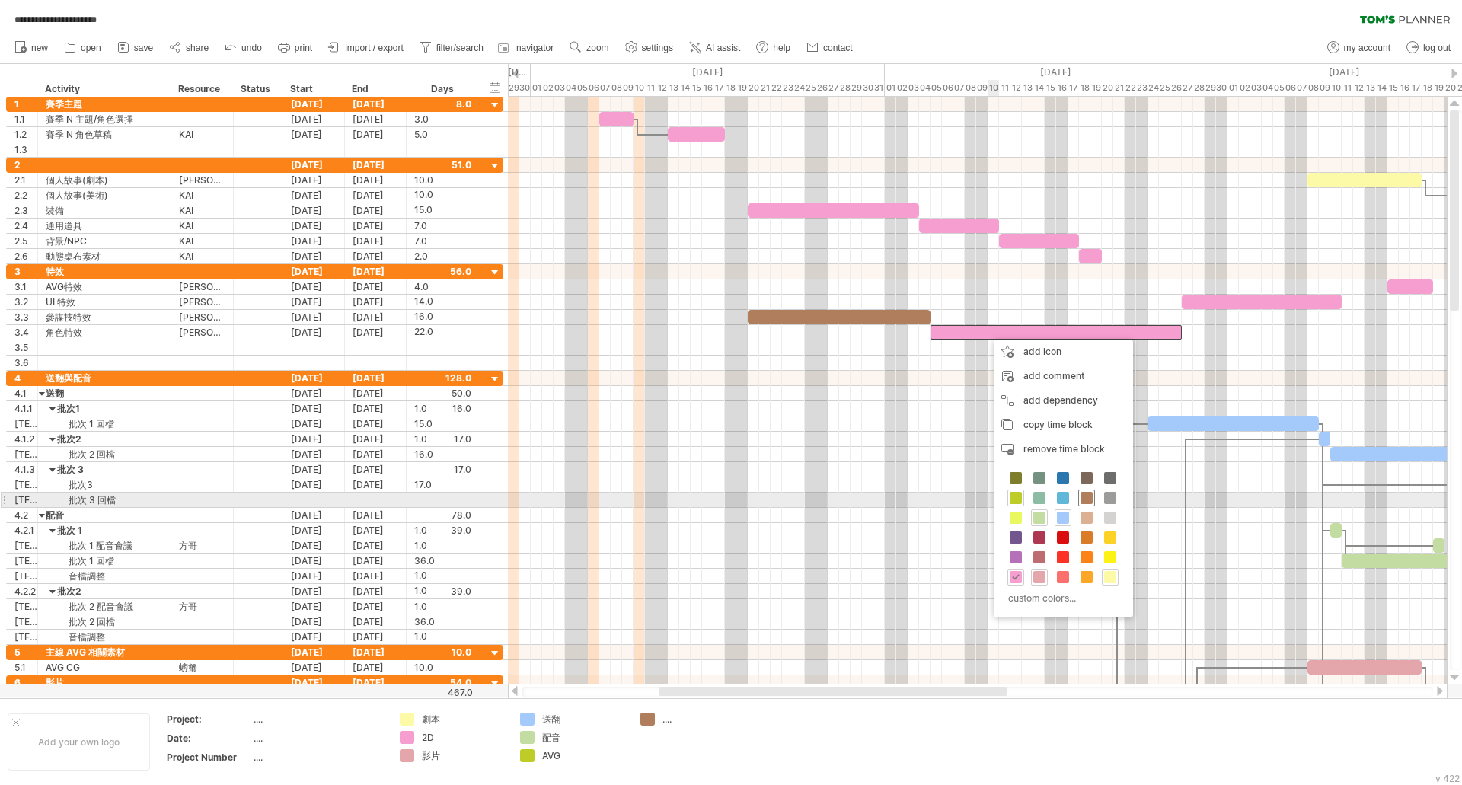
click at [1087, 500] on span at bounding box center [1087, 498] width 12 height 12
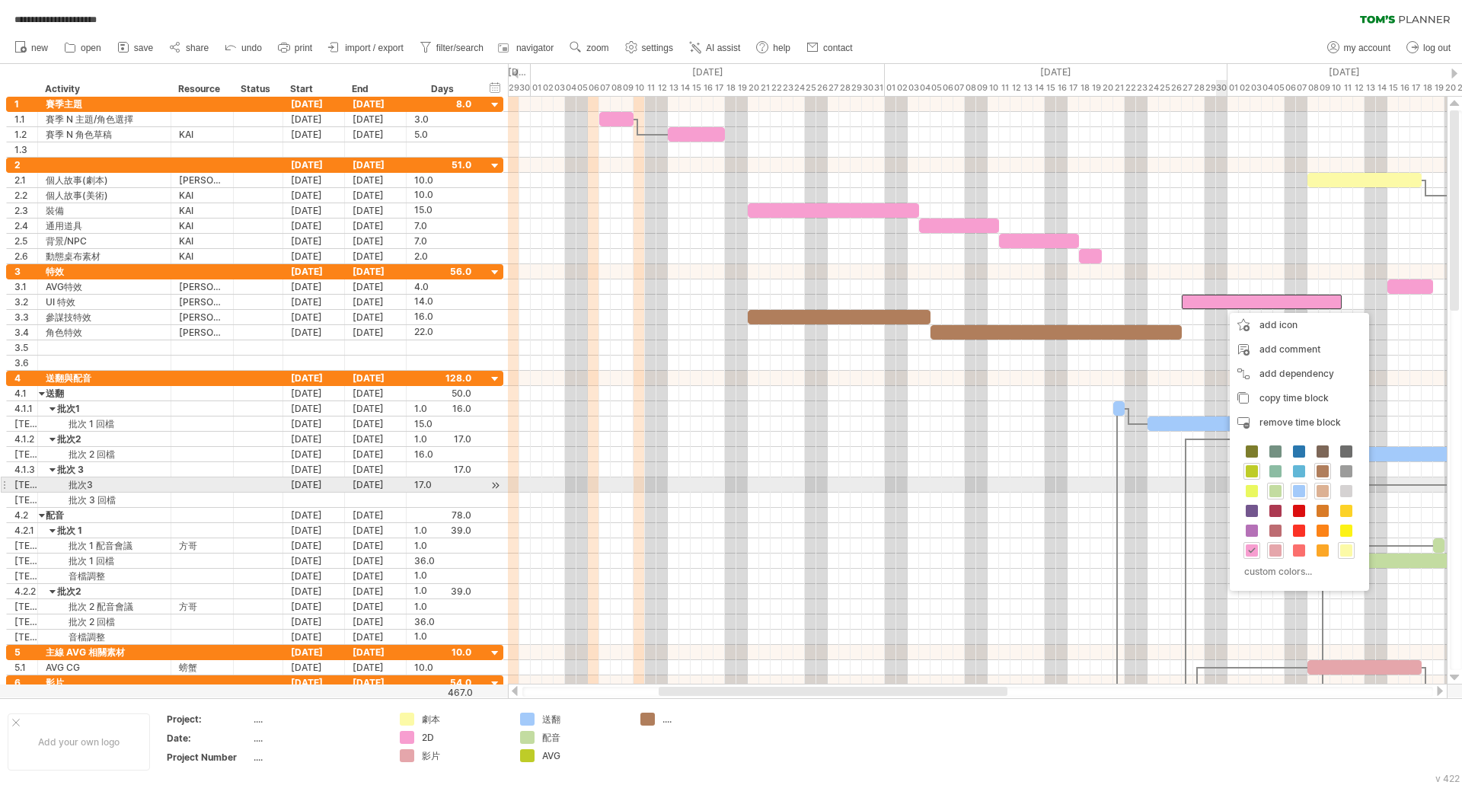
click at [1323, 491] on span at bounding box center [1323, 491] width 12 height 12
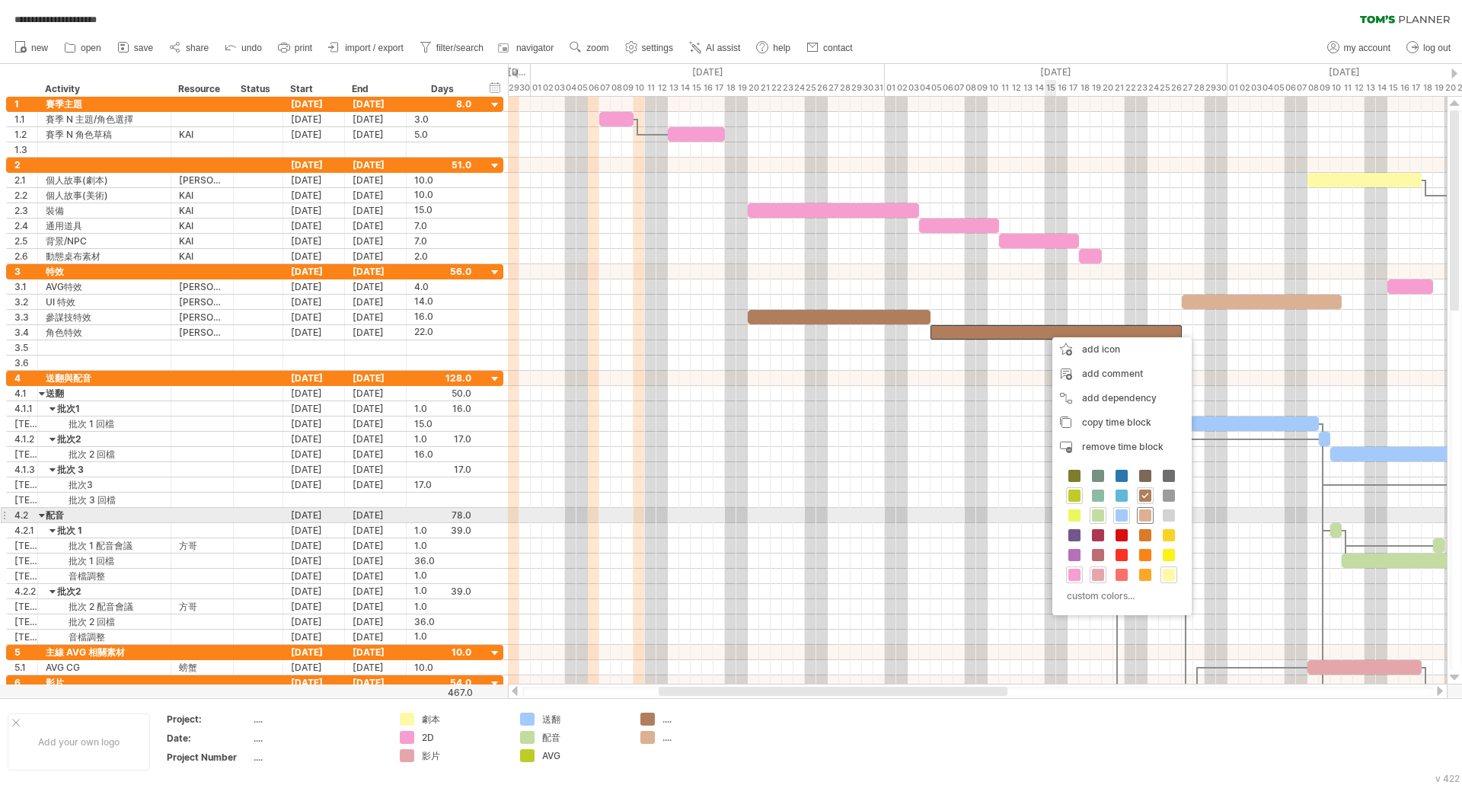
click at [1145, 516] on span at bounding box center [1145, 515] width 12 height 12
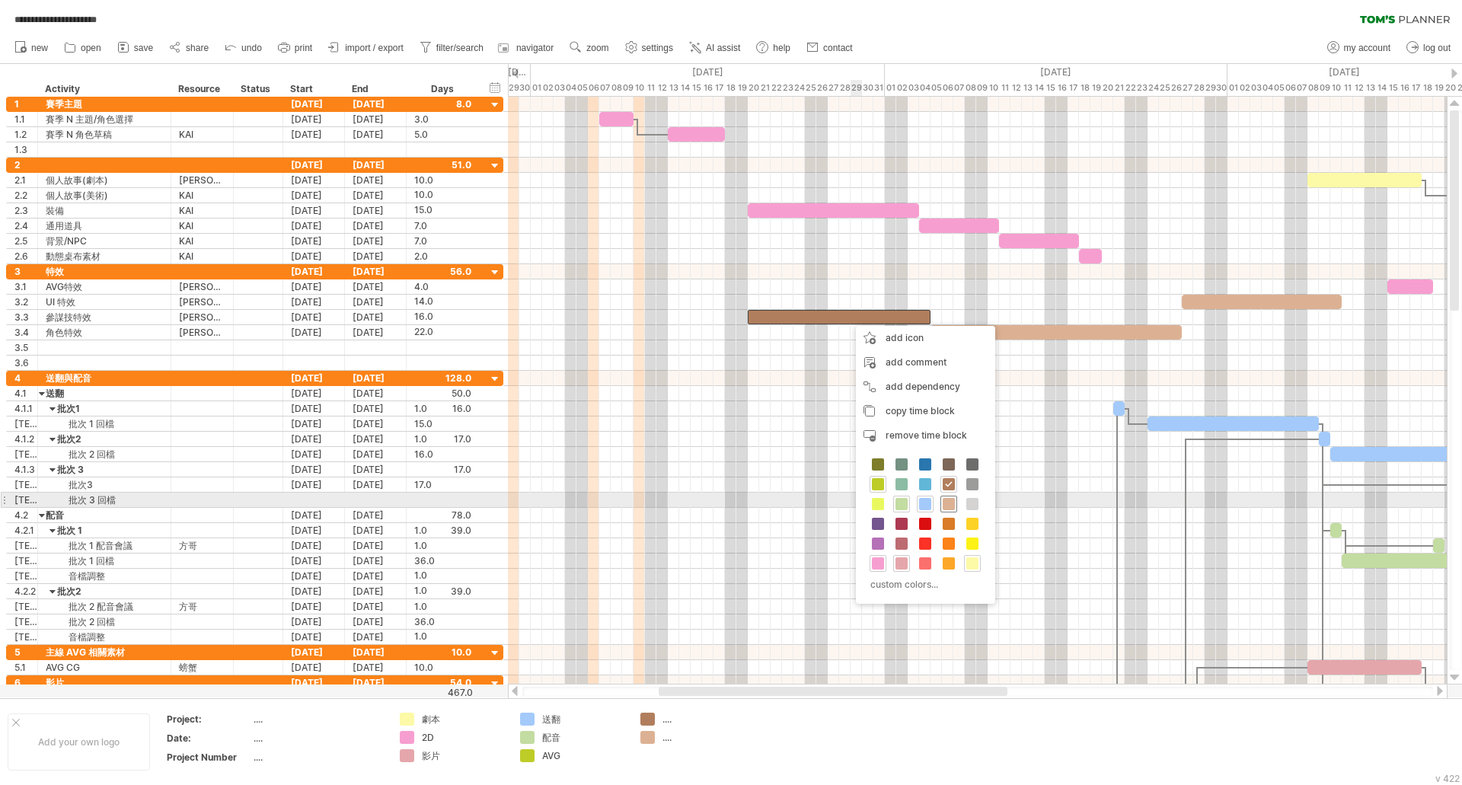
click at [950, 505] on span at bounding box center [949, 504] width 12 height 12
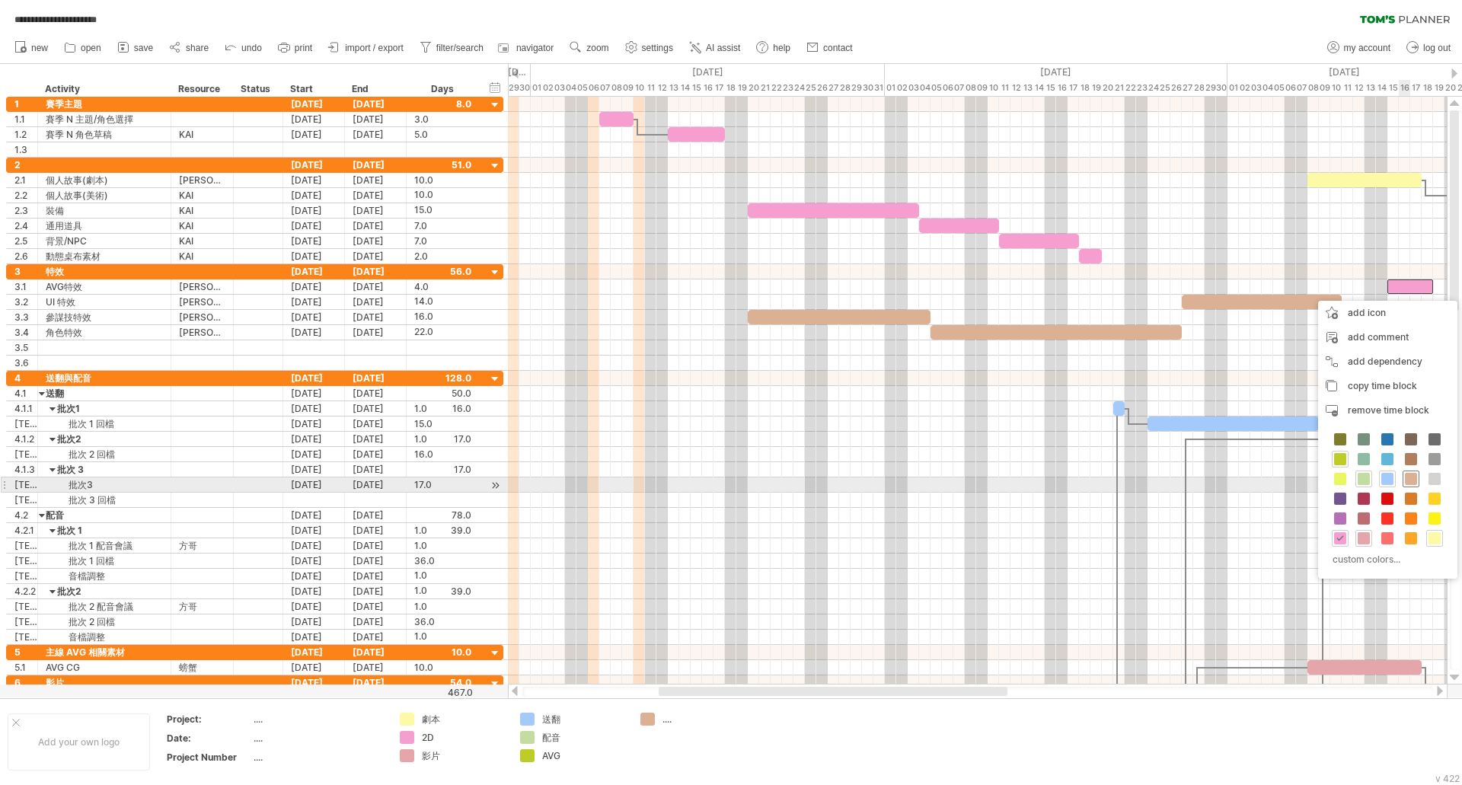
click at [1415, 480] on span at bounding box center [1411, 479] width 12 height 12
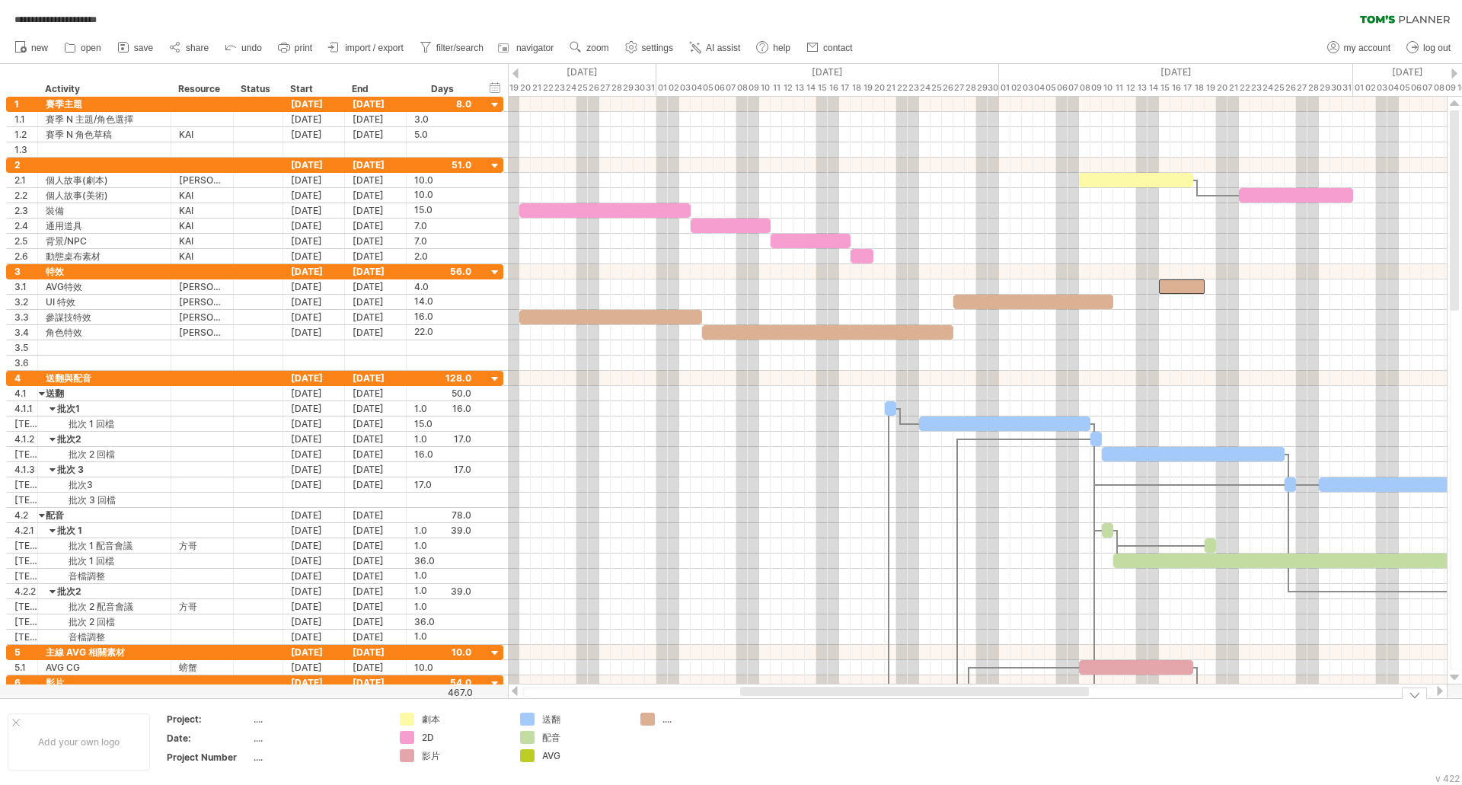
drag, startPoint x: 835, startPoint y: 688, endPoint x: 915, endPoint y: 700, distance: 81.5
click at [915, 700] on div "**********" at bounding box center [731, 392] width 1462 height 785
click at [671, 719] on div "...." at bounding box center [704, 719] width 83 height 13
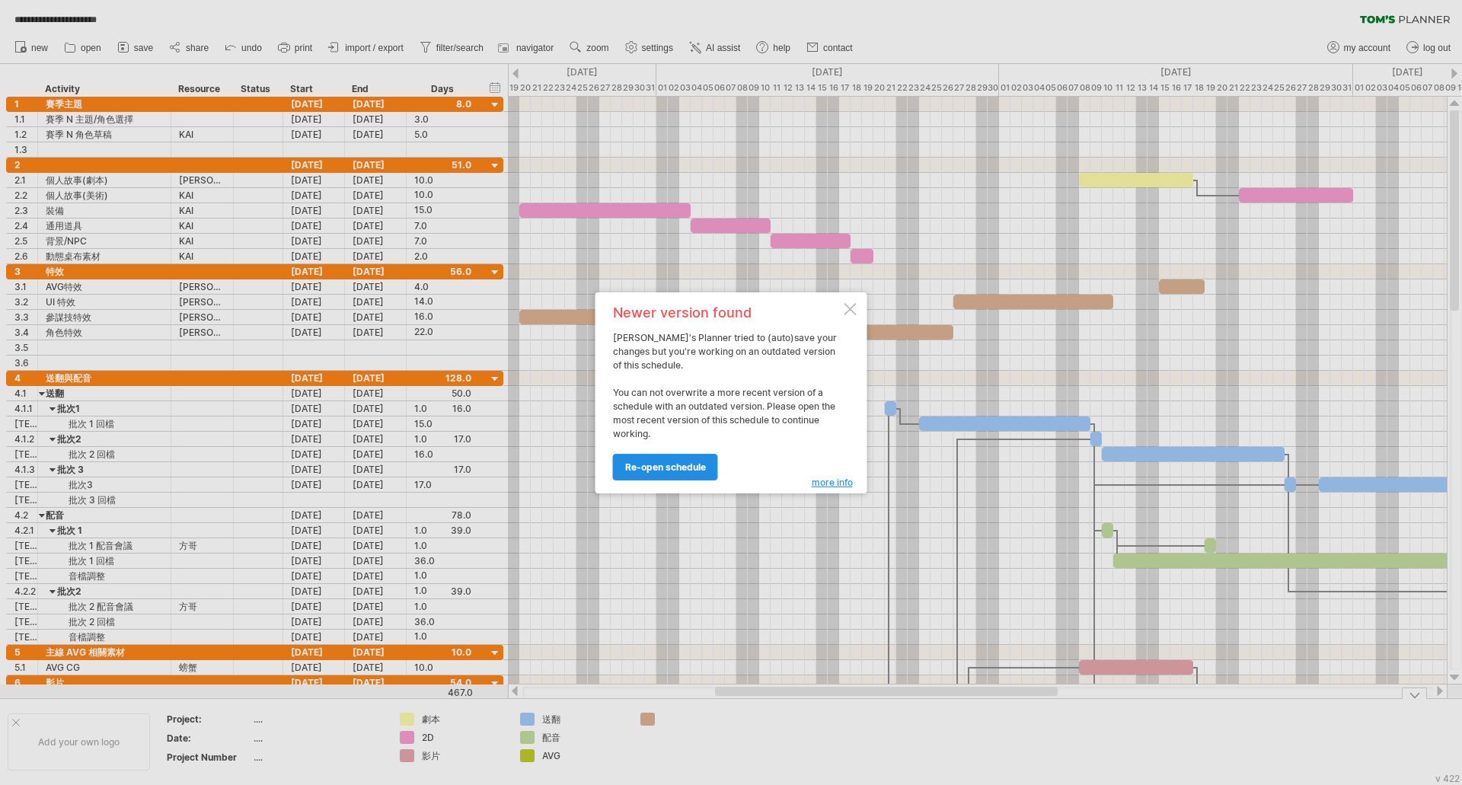
click at [669, 462] on span "re-open schedule" at bounding box center [665, 467] width 81 height 11
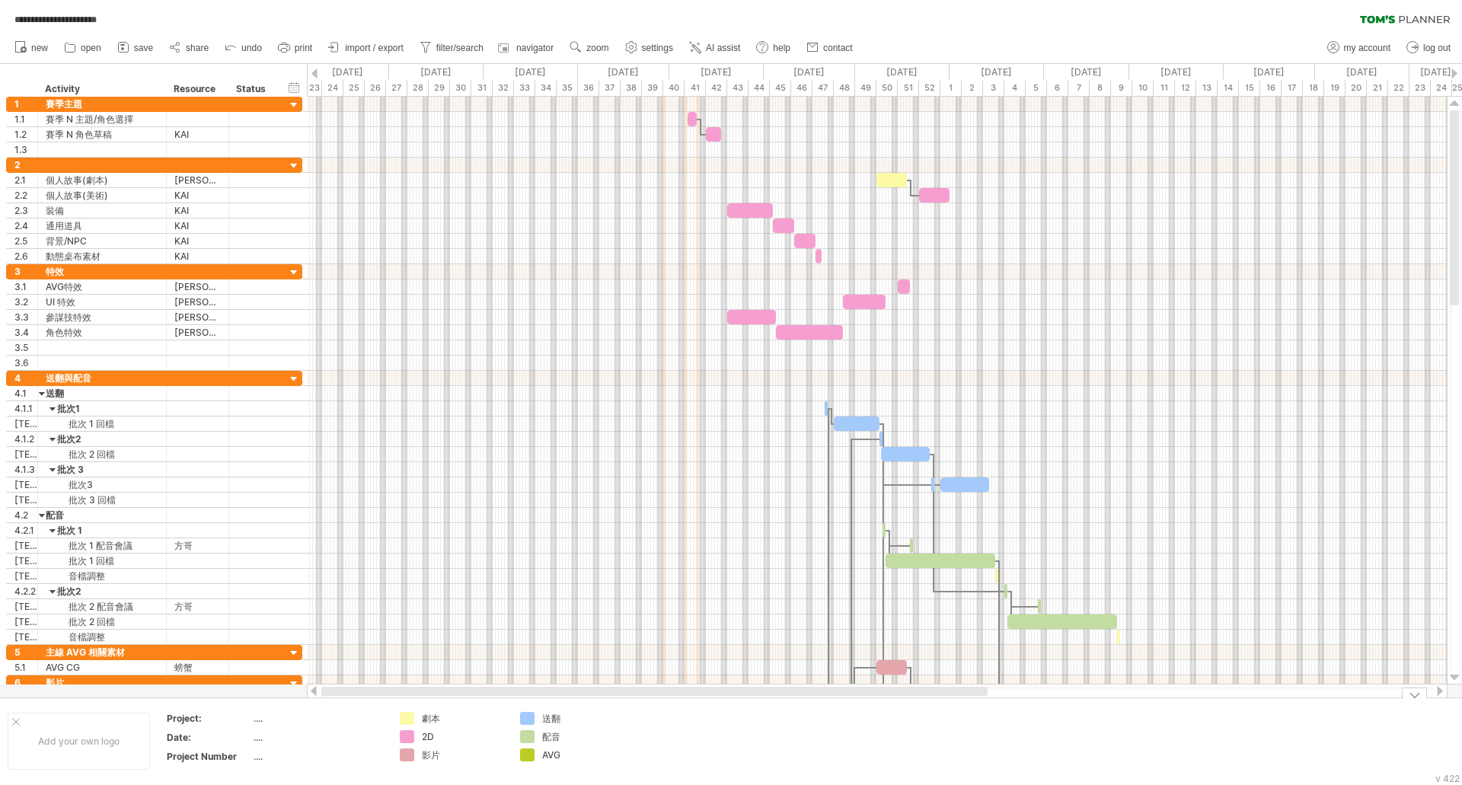
drag, startPoint x: 908, startPoint y: 692, endPoint x: 553, endPoint y: 721, distance: 356.1
click at [553, 721] on div "**********" at bounding box center [731, 392] width 1462 height 785
click at [601, 50] on span "zoom" at bounding box center [597, 48] width 22 height 11
click at [646, 94] on div "Week" at bounding box center [650, 93] width 85 height 24
click at [596, 50] on span "zoom" at bounding box center [597, 48] width 22 height 11
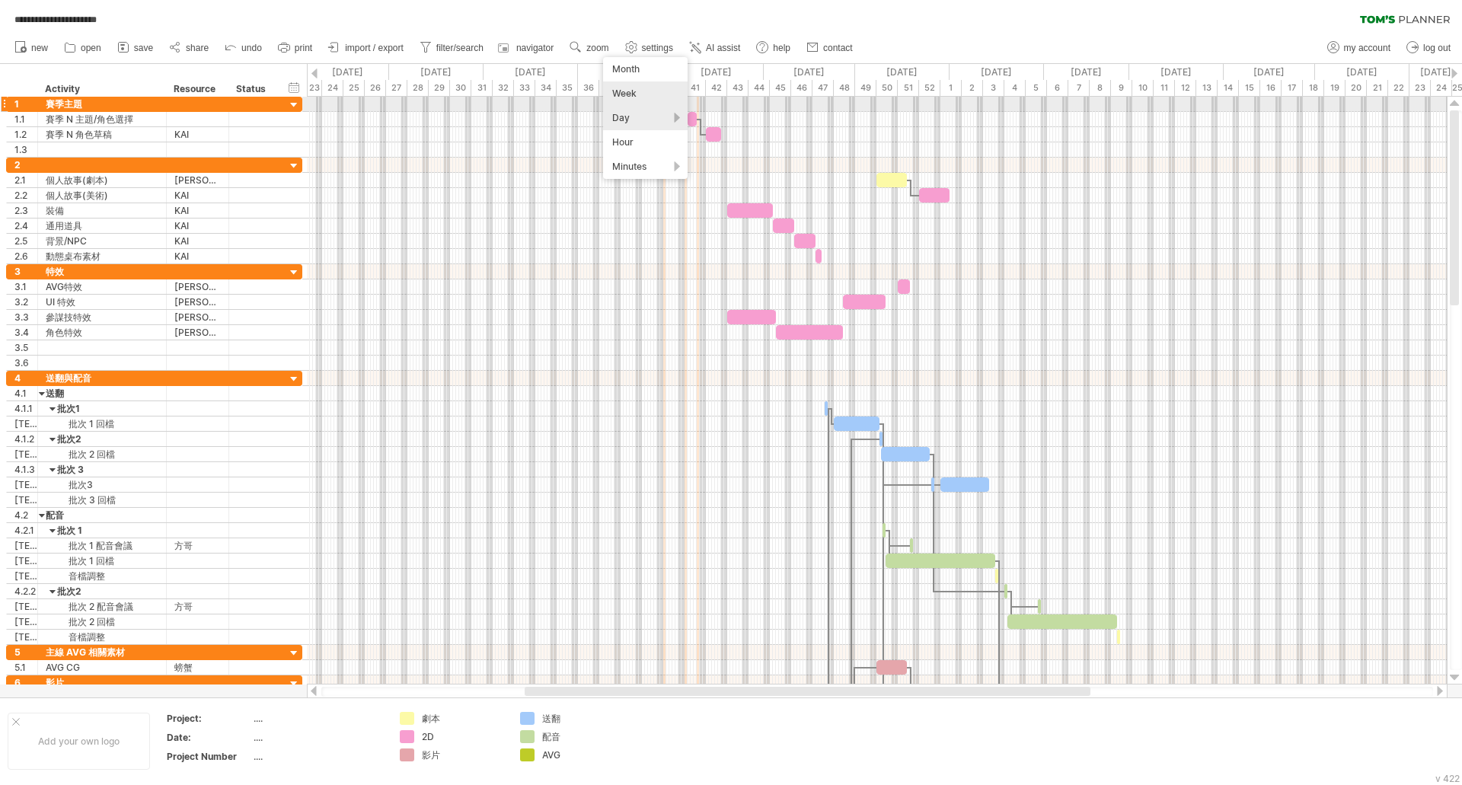
click at [624, 111] on div "Day" at bounding box center [645, 118] width 85 height 24
click at [679, 177] on div "Standard" at bounding box center [673, 180] width 85 height 24
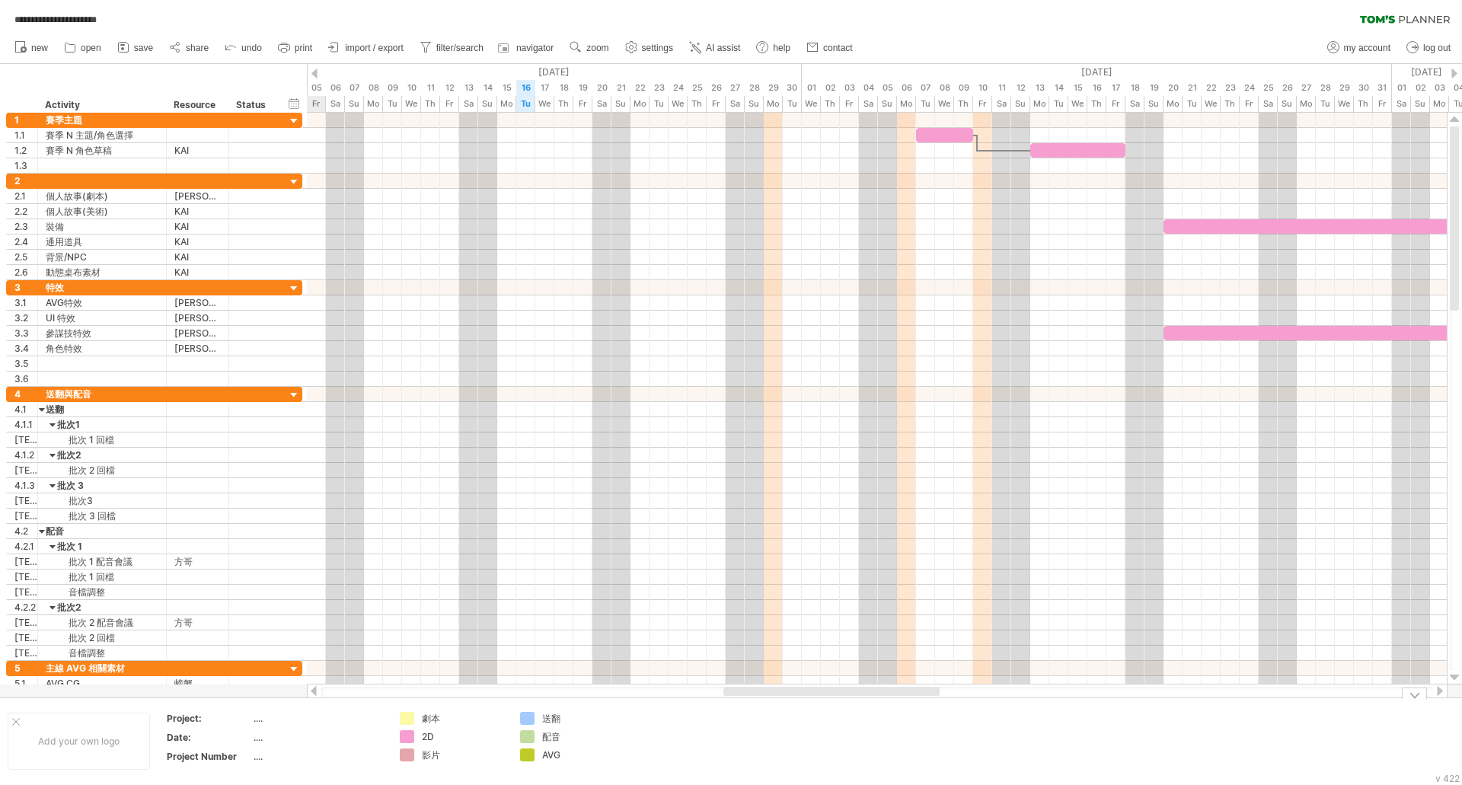
drag, startPoint x: 522, startPoint y: 695, endPoint x: 853, endPoint y: 712, distance: 330.9
click at [853, 712] on div "**********" at bounding box center [731, 392] width 1462 height 785
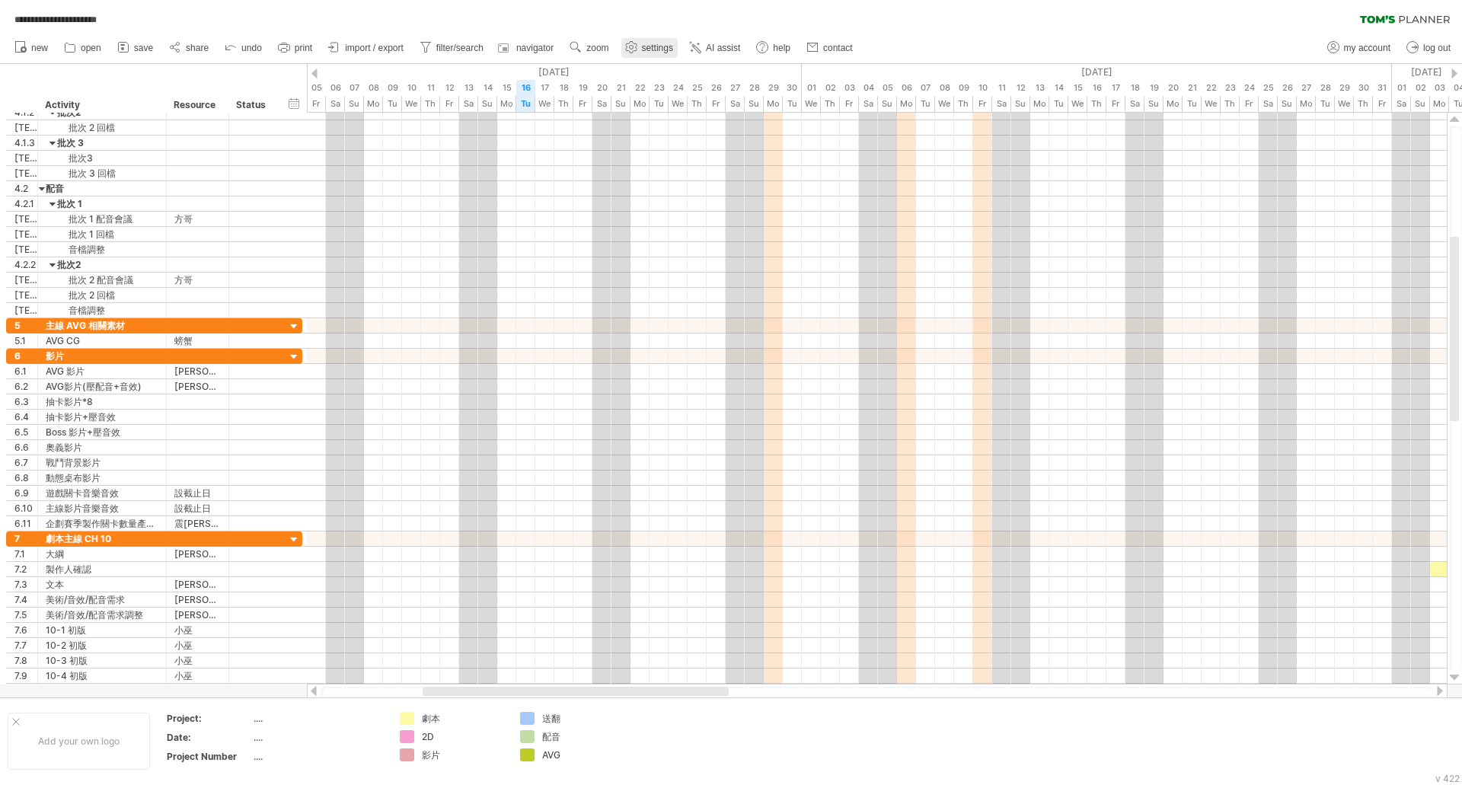
click at [647, 46] on span "settings" at bounding box center [657, 48] width 31 height 11
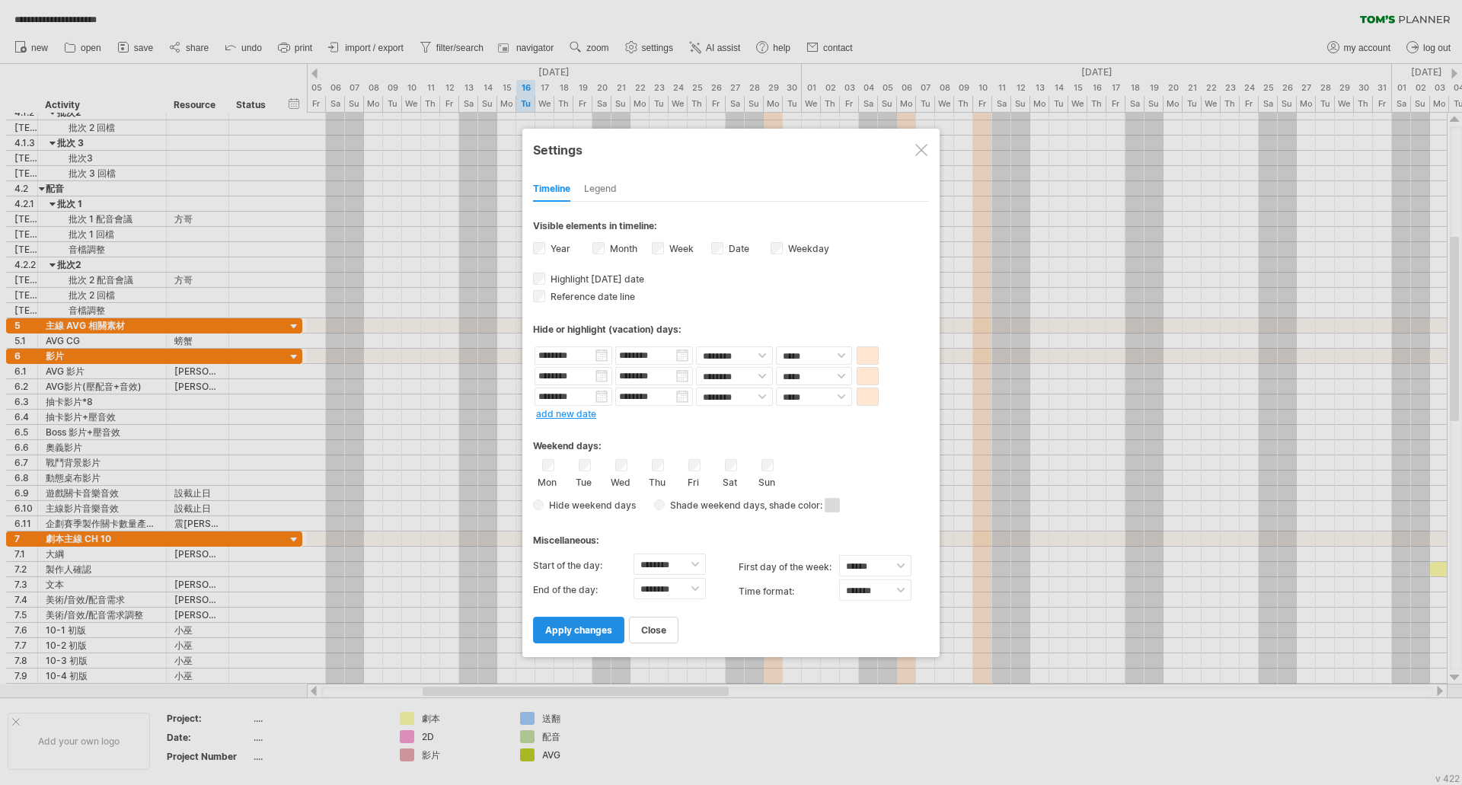
click at [577, 634] on span "apply changes" at bounding box center [578, 629] width 67 height 11
